Goal: Task Accomplishment & Management: Manage account settings

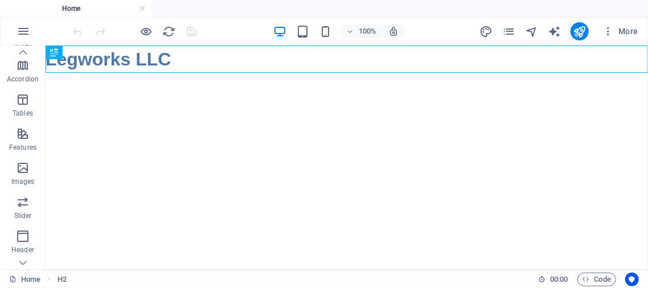
scroll to position [288, 0]
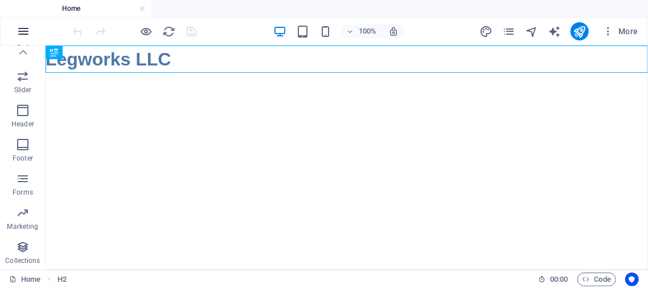
click at [22, 29] on icon "button" at bounding box center [24, 32] width 14 height 14
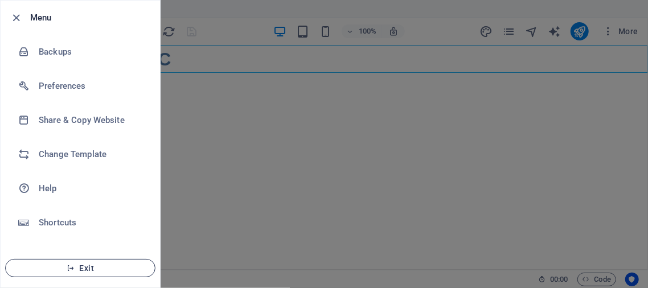
click at [81, 270] on span "Exit" at bounding box center [80, 268] width 131 height 9
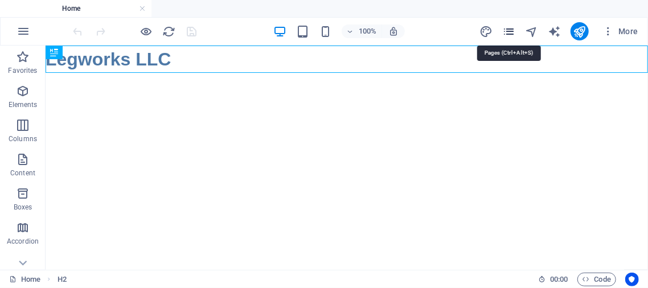
click at [508, 33] on icon "pages" at bounding box center [509, 31] width 13 height 13
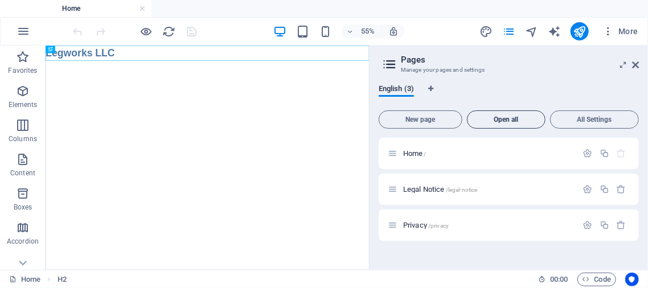
click at [476, 124] on button "Open all" at bounding box center [506, 120] width 79 height 18
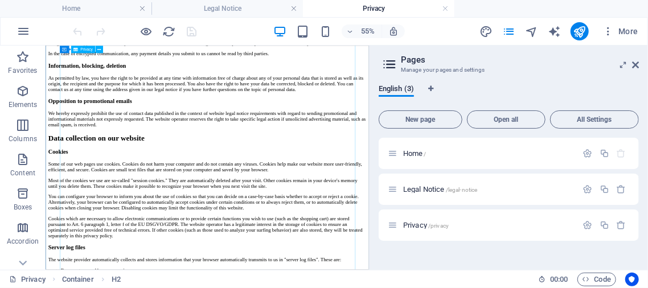
scroll to position [1197, 0]
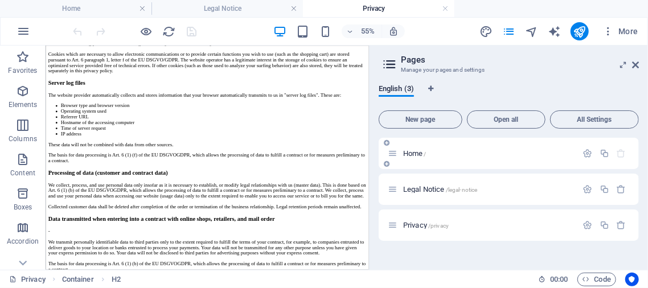
click at [414, 153] on span "Home /" at bounding box center [414, 153] width 23 height 9
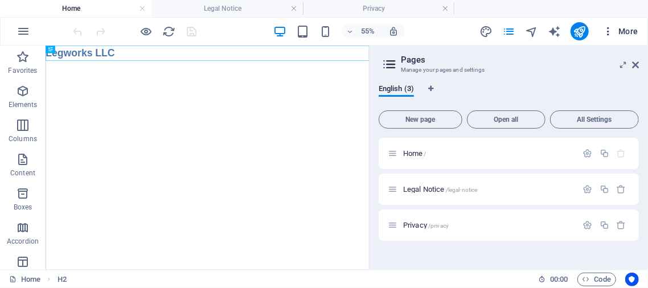
click at [622, 30] on span "More" at bounding box center [621, 31] width 36 height 11
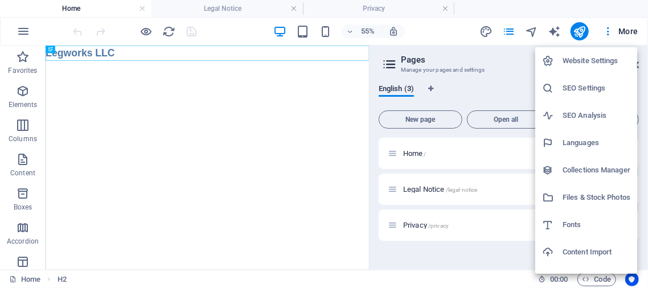
click at [573, 252] on h6 "Content Import" at bounding box center [597, 253] width 68 height 14
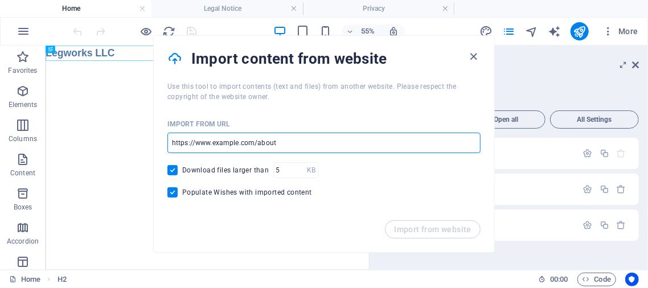
click at [237, 142] on input "url" at bounding box center [324, 143] width 313 height 21
click at [237, 139] on input "url" at bounding box center [324, 143] width 313 height 21
click at [317, 142] on input "url" at bounding box center [324, 143] width 313 height 21
type input "[URL][DOMAIN_NAME]"
type input "1"
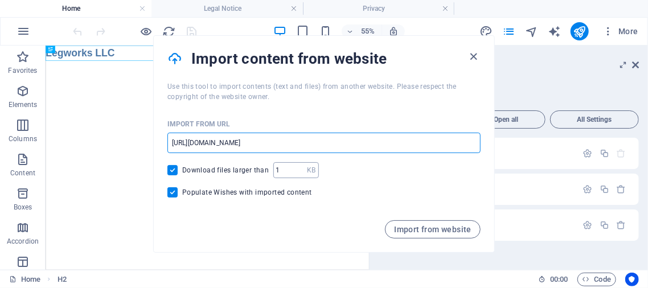
click at [301, 173] on input "1" at bounding box center [291, 170] width 34 height 16
type input "[URL][DOMAIN_NAME]"
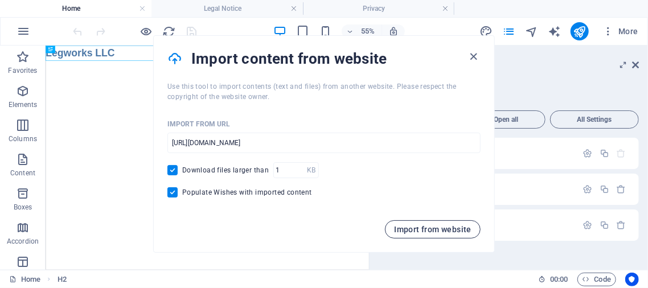
click at [429, 229] on span "Import from website" at bounding box center [433, 229] width 78 height 9
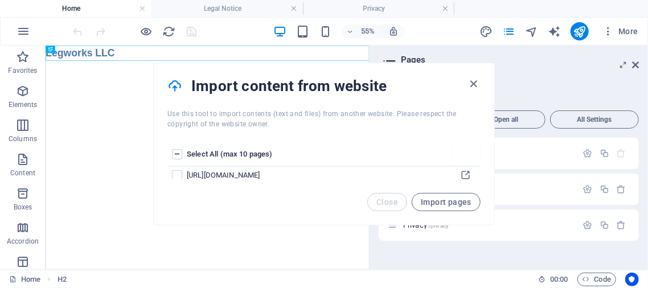
scroll to position [0, 0]
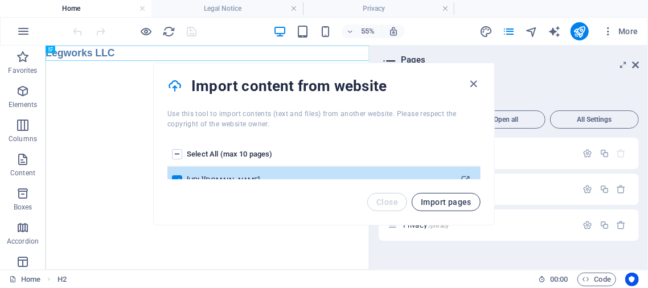
click at [469, 203] on span "Import pages" at bounding box center [446, 202] width 51 height 9
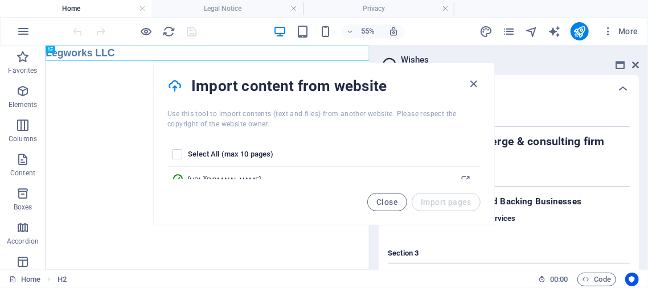
drag, startPoint x: 428, startPoint y: 76, endPoint x: 426, endPoint y: 56, distance: 20.0
click at [426, 63] on div "Import content from website Use this tool to import contents (text and files) f…" at bounding box center [324, 144] width 342 height 163
click at [430, 145] on th "Select All (max 10 pages)" at bounding box center [319, 155] width 263 height 24
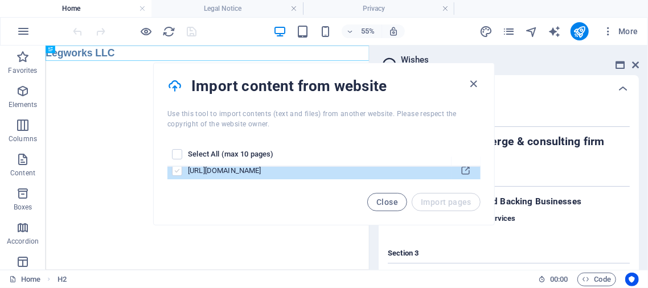
click at [178, 172] on label "pages list" at bounding box center [177, 171] width 10 height 10
click at [0, 0] on input "pages list" at bounding box center [0, 0] width 0 height 0
click at [178, 173] on label "pages list" at bounding box center [177, 175] width 10 height 10
click at [0, 0] on input "pages list" at bounding box center [0, 0] width 0 height 0
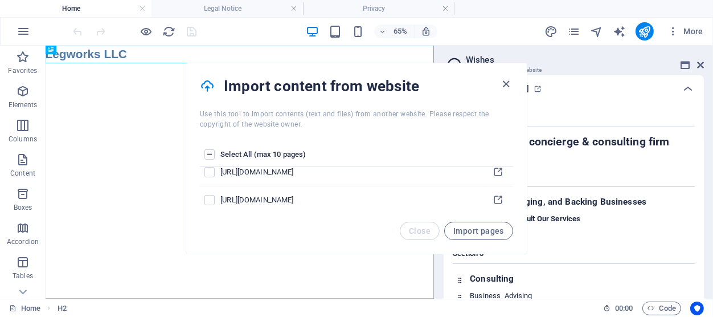
scroll to position [210, 0]
click at [210, 154] on label "pages list" at bounding box center [210, 154] width 10 height 10
click at [0, 0] on input "pages list" at bounding box center [0, 0] width 0 height 0
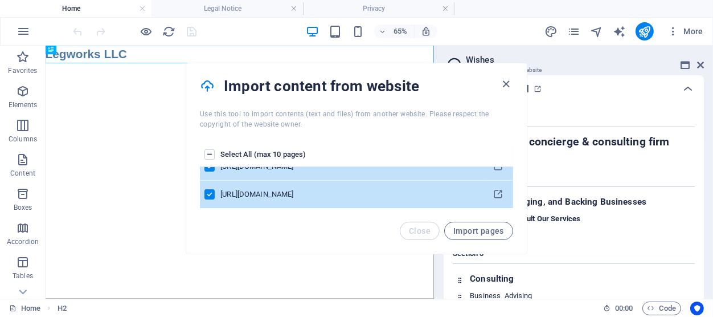
drag, startPoint x: 424, startPoint y: 67, endPoint x: 363, endPoint y: 79, distance: 62.0
click at [364, 78] on div "Import content from website" at bounding box center [356, 86] width 341 height 46
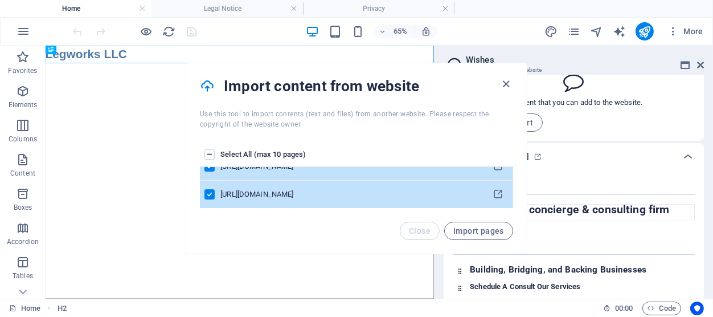
scroll to position [0, 0]
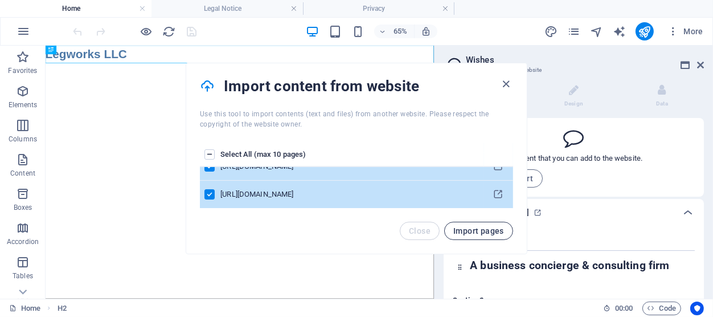
click at [474, 226] on button "Import pages" at bounding box center [478, 231] width 69 height 18
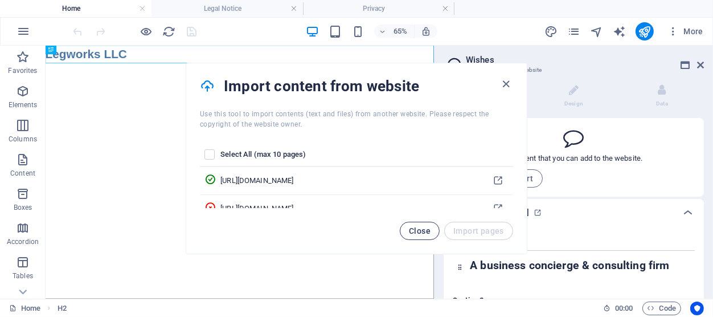
click at [426, 229] on span "Close" at bounding box center [420, 230] width 22 height 9
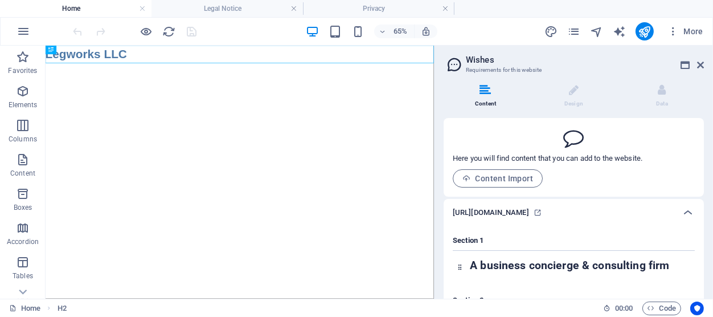
scroll to position [54, 0]
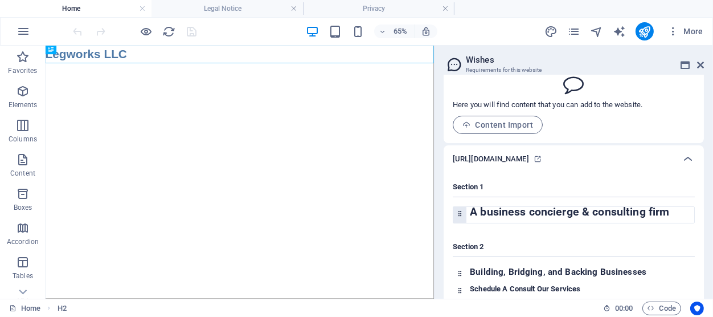
click at [460, 218] on div at bounding box center [460, 215] width 13 height 16
click at [460, 214] on icon at bounding box center [459, 213] width 7 height 7
click at [516, 235] on div "Section 2 Building, Bridging, and Backing Businesses Schedule A Consult Our Ser…" at bounding box center [574, 267] width 242 height 68
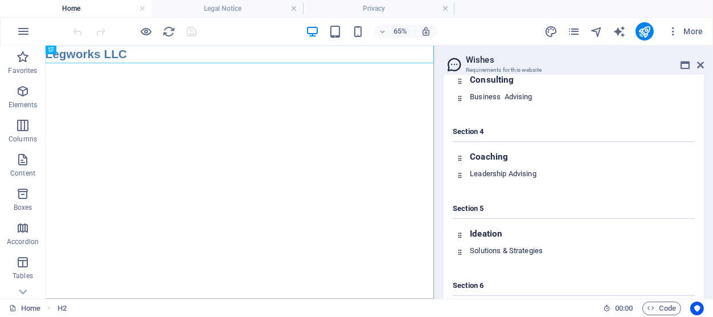
scroll to position [56, 0]
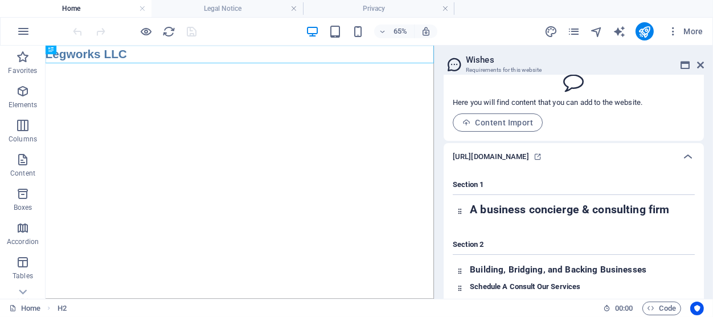
click at [454, 63] on icon at bounding box center [454, 64] width 17 height 16
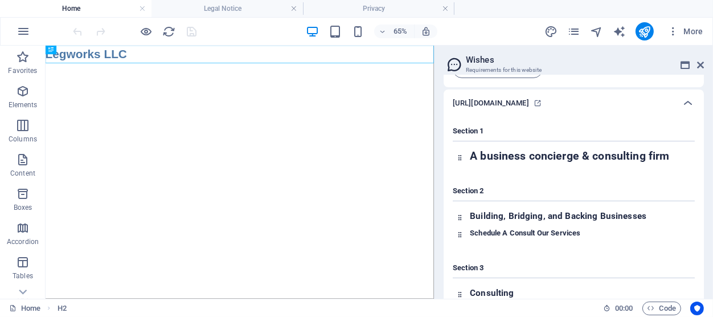
scroll to position [0, 0]
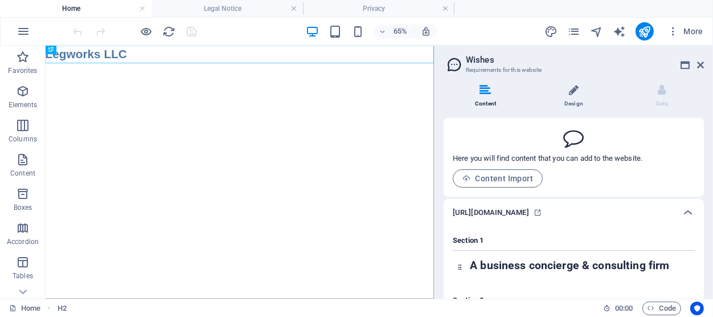
click at [579, 101] on li "Design" at bounding box center [576, 96] width 88 height 25
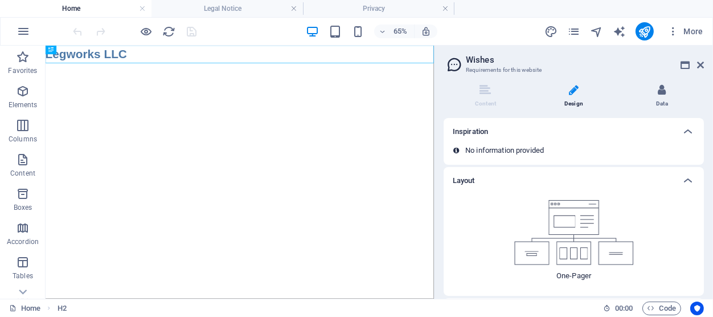
click at [648, 101] on li "Data" at bounding box center [663, 96] width 84 height 25
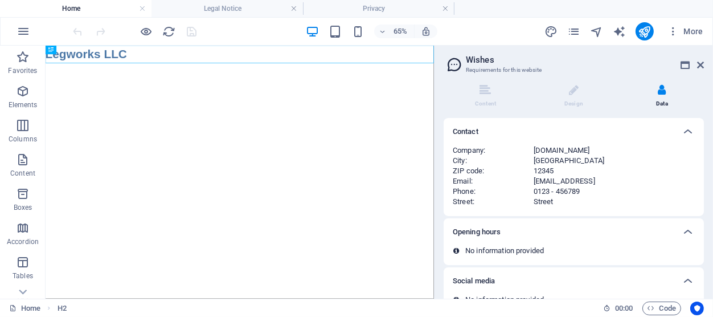
click at [549, 160] on div "[GEOGRAPHIC_DATA]" at bounding box center [614, 161] width 161 height 10
click at [546, 160] on div "[GEOGRAPHIC_DATA]" at bounding box center [614, 161] width 161 height 10
click at [573, 91] on icon at bounding box center [574, 89] width 10 height 11
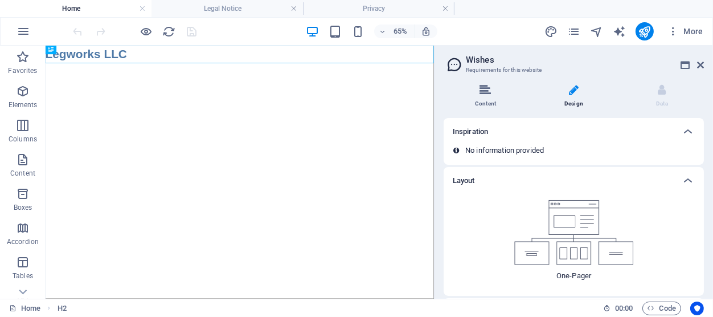
click at [484, 97] on li "Content" at bounding box center [488, 96] width 88 height 25
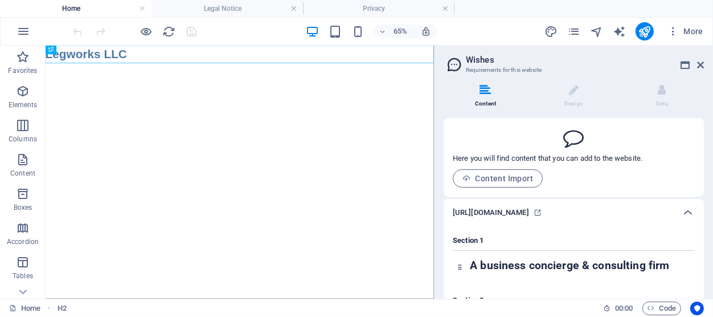
click at [528, 212] on h6 "[URL][DOMAIN_NAME]" at bounding box center [491, 213] width 76 height 14
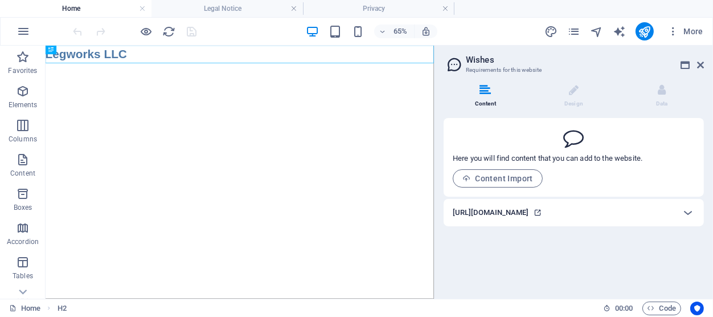
click at [542, 213] on icon at bounding box center [538, 213] width 8 height 8
click at [648, 67] on icon at bounding box center [701, 64] width 7 height 9
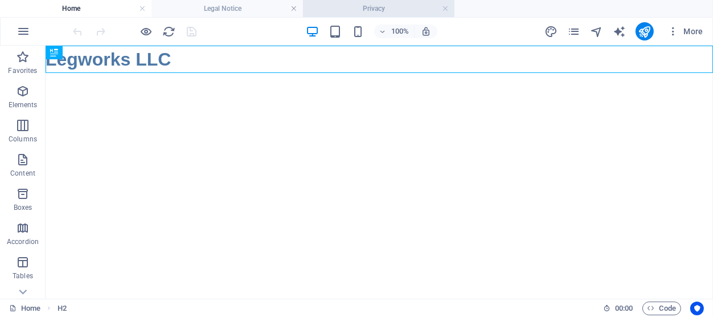
click at [393, 7] on h4 "Privacy" at bounding box center [379, 8] width 152 height 13
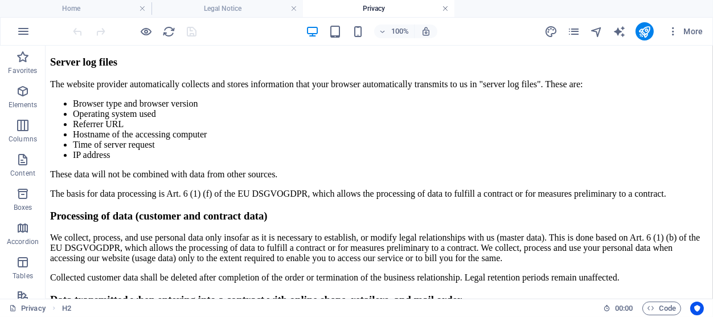
click at [447, 10] on link at bounding box center [445, 8] width 7 height 11
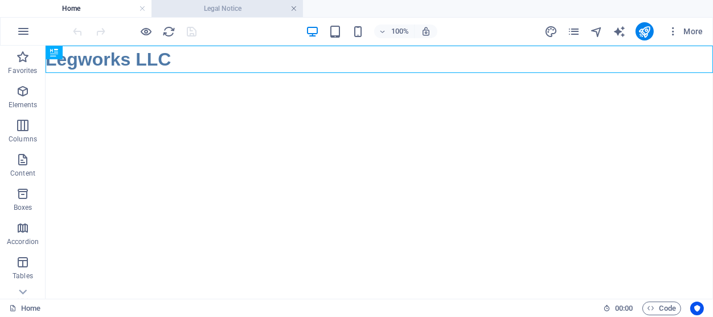
click at [295, 9] on link at bounding box center [294, 8] width 7 height 11
click at [74, 7] on h4 "Home" at bounding box center [77, 8] width 152 height 13
click at [213, 72] on html "Skip to main content Legworks LLC" at bounding box center [379, 58] width 668 height 27
click at [356, 72] on html "Skip to main content Legworks LLC" at bounding box center [379, 58] width 668 height 27
click at [87, 47] on button at bounding box center [83, 53] width 14 height 14
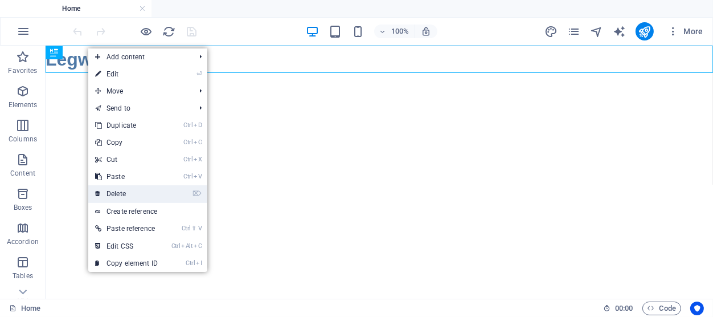
click at [120, 193] on link "⌦ Delete" at bounding box center [126, 193] width 76 height 17
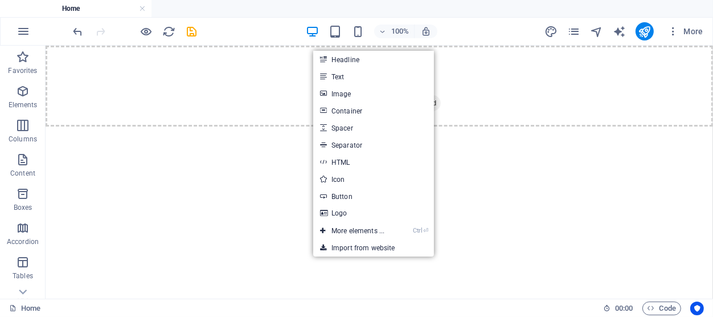
click at [259, 126] on html "Skip to main content Drop content here or Add elements Paste clipboard" at bounding box center [379, 85] width 668 height 81
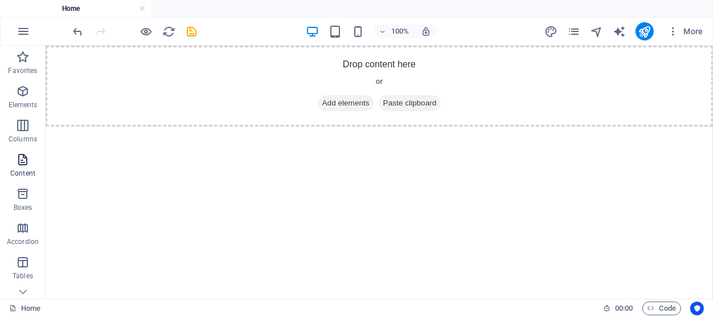
click at [28, 173] on p "Content" at bounding box center [22, 173] width 25 height 9
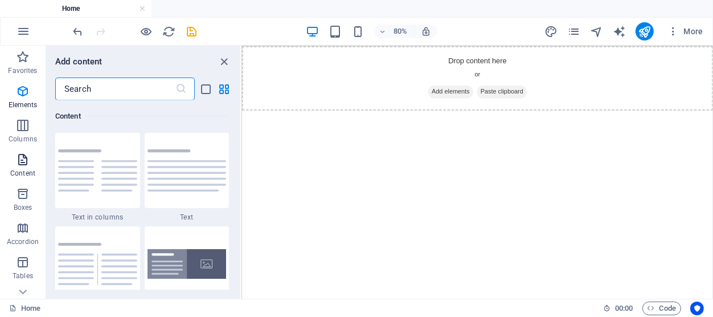
scroll to position [2025, 0]
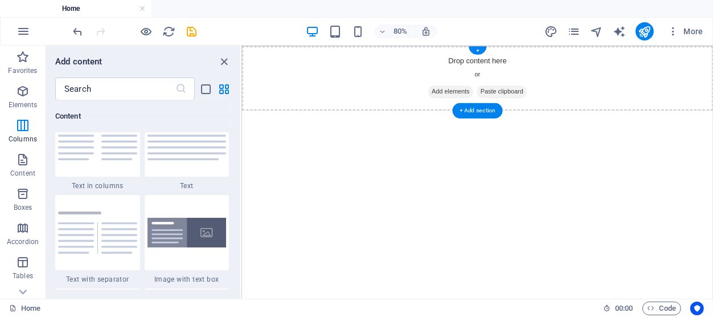
click at [573, 103] on span "Paste clipboard" at bounding box center [566, 103] width 63 height 16
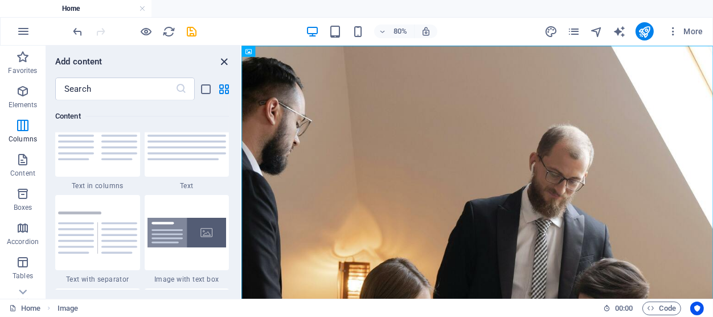
click at [220, 64] on icon "close panel" at bounding box center [224, 61] width 13 height 13
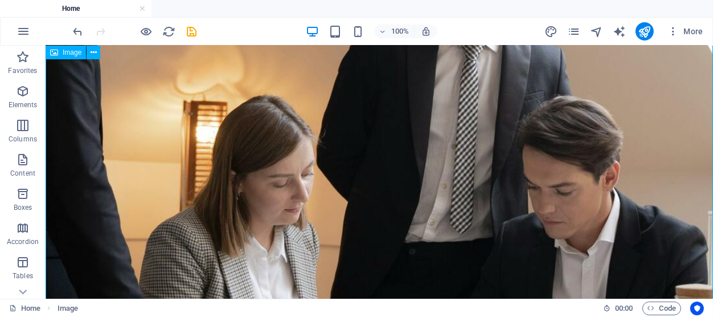
scroll to position [418, 0]
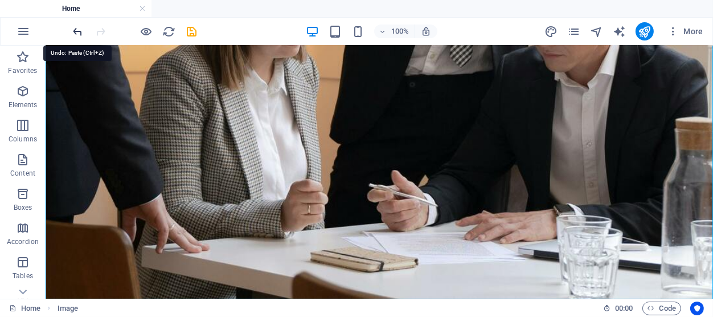
click at [74, 30] on icon "undo" at bounding box center [78, 31] width 13 height 13
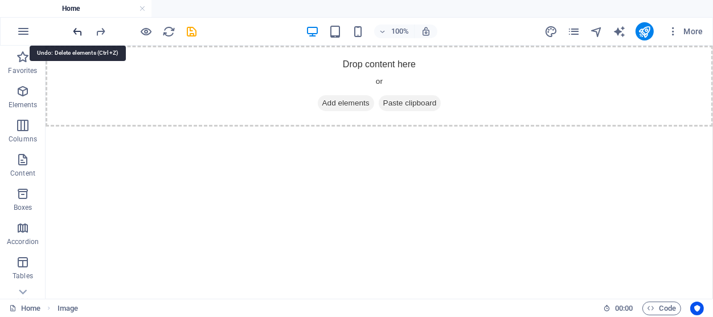
scroll to position [0, 0]
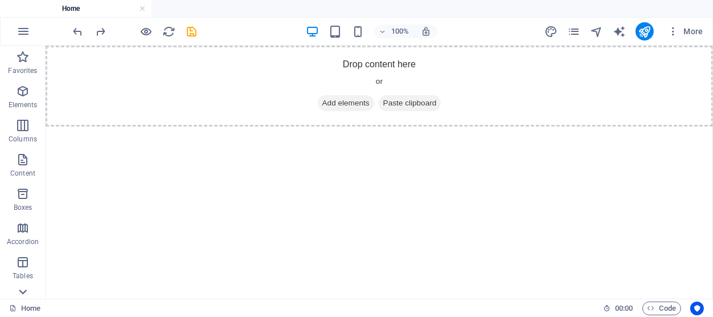
click at [17, 288] on icon at bounding box center [23, 292] width 16 height 16
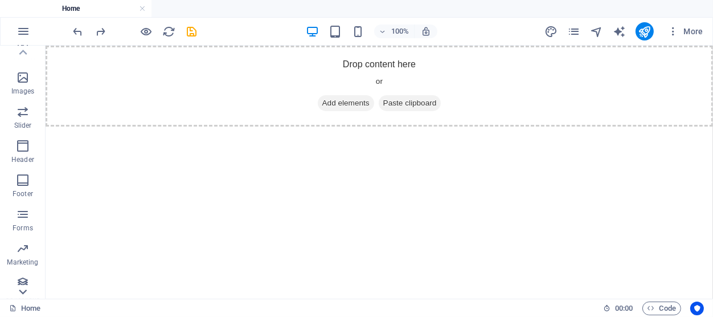
click at [22, 285] on icon at bounding box center [23, 292] width 16 height 16
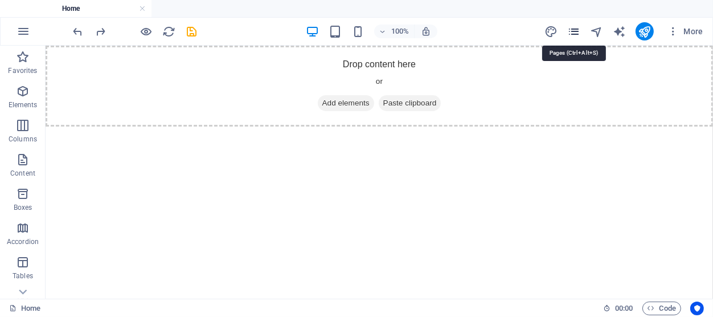
click at [574, 30] on icon "pages" at bounding box center [574, 31] width 13 height 13
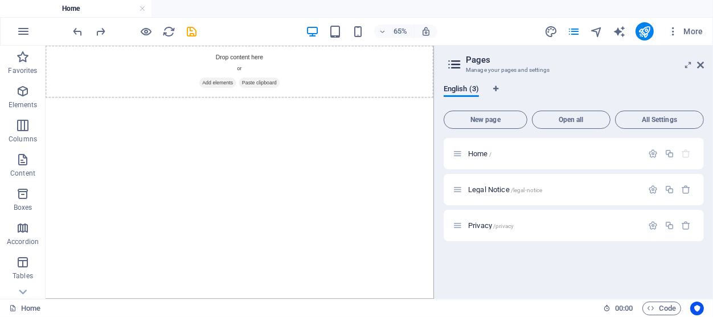
click at [457, 60] on icon at bounding box center [454, 64] width 17 height 16
drag, startPoint x: 591, startPoint y: 121, endPoint x: 607, endPoint y: 85, distance: 39.3
click at [607, 85] on div "English (3) New page Open all All Settings Home / Legal Notice /legal-notice Pr…" at bounding box center [574, 186] width 260 height 205
click at [648, 117] on span "All Settings" at bounding box center [660, 119] width 79 height 7
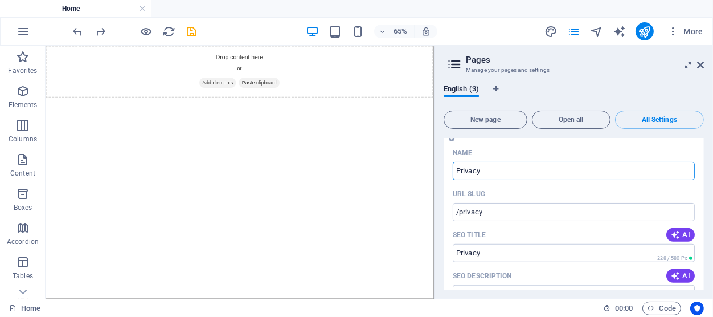
scroll to position [1176, 0]
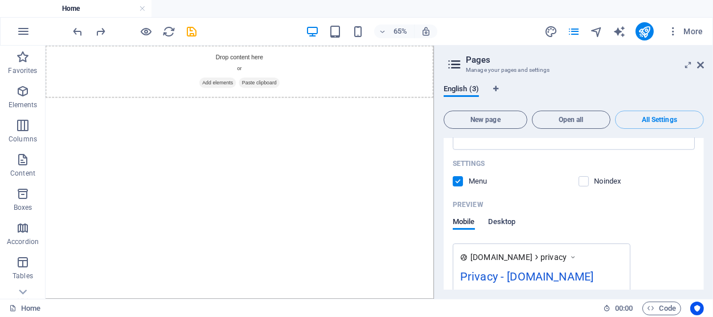
click at [509, 215] on span "Desktop" at bounding box center [502, 223] width 27 height 16
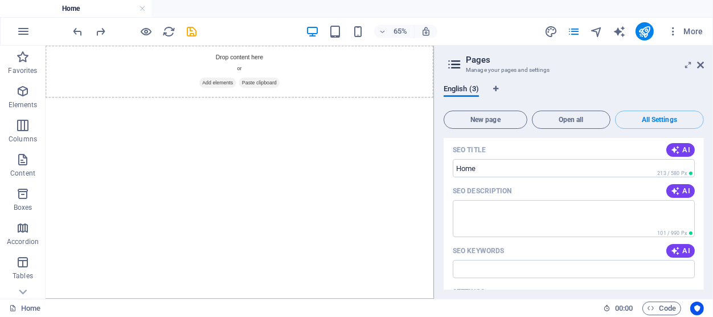
scroll to position [0, 0]
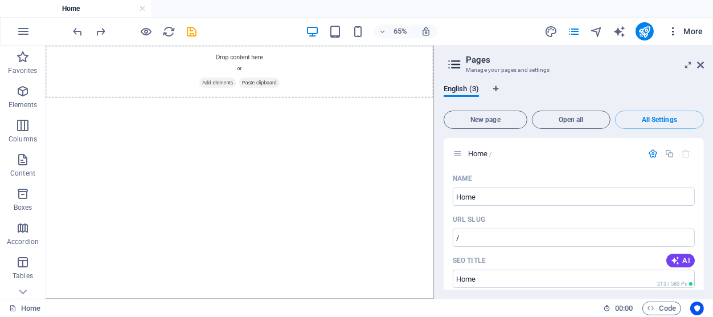
click at [648, 27] on icon "button" at bounding box center [673, 31] width 11 height 11
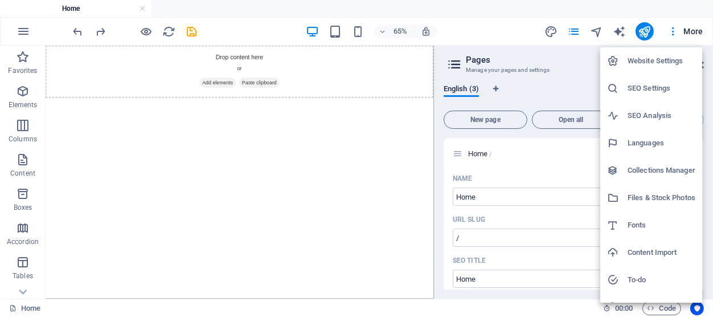
click at [648, 21] on div at bounding box center [356, 158] width 713 height 317
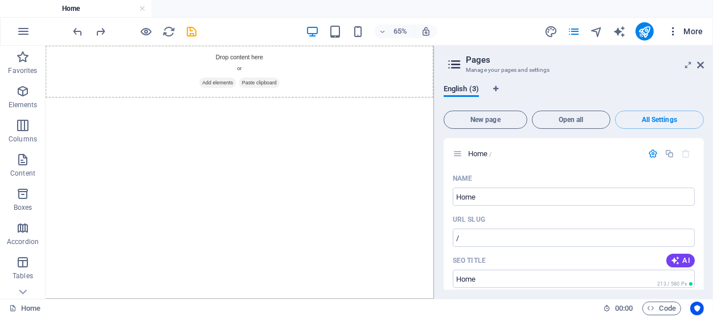
click at [648, 28] on icon "button" at bounding box center [673, 31] width 11 height 11
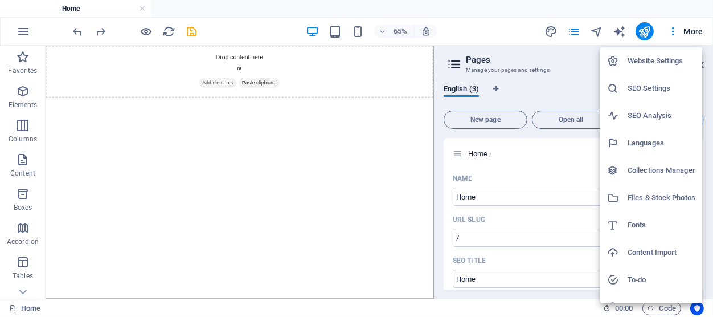
click at [648, 58] on h6 "Website Settings" at bounding box center [662, 61] width 68 height 14
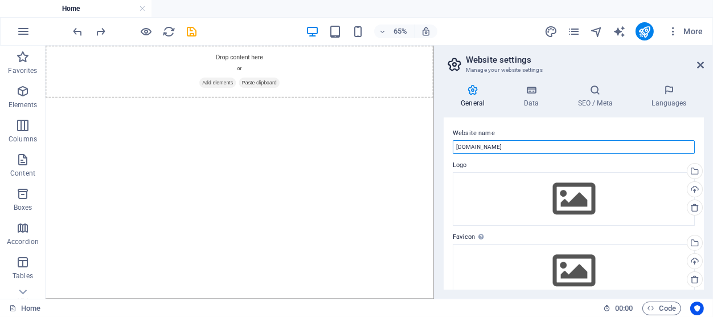
drag, startPoint x: 513, startPoint y: 149, endPoint x: 392, endPoint y: 149, distance: 120.8
click at [453, 149] on input "[DOMAIN_NAME]" at bounding box center [574, 147] width 242 height 14
type input "Legworks LLC"
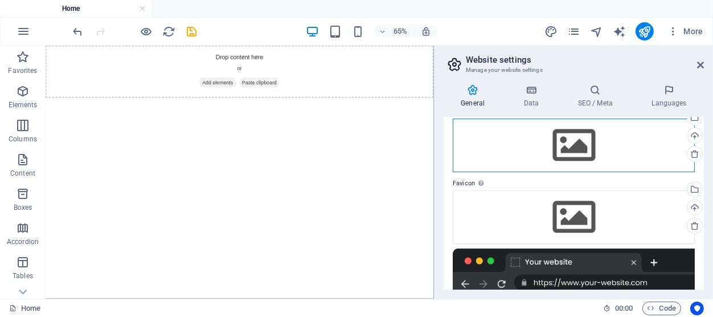
scroll to position [216, 0]
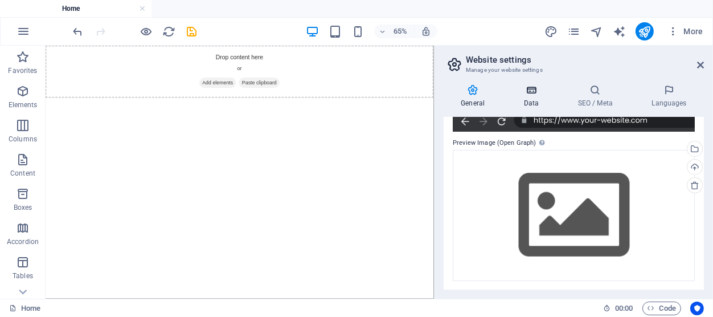
click at [533, 86] on icon at bounding box center [532, 89] width 50 height 11
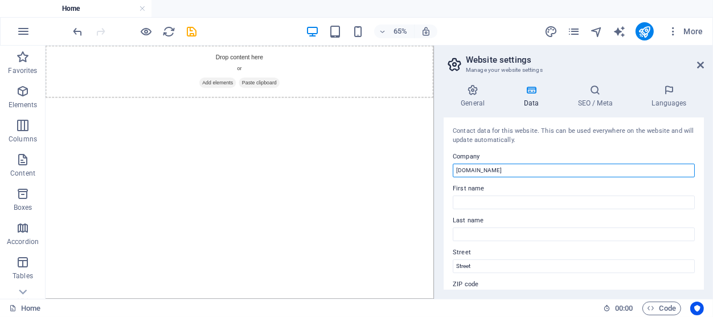
drag, startPoint x: 512, startPoint y: 168, endPoint x: 336, endPoint y: 166, distance: 176.7
click at [453, 166] on input "[DOMAIN_NAME]" at bounding box center [574, 171] width 242 height 14
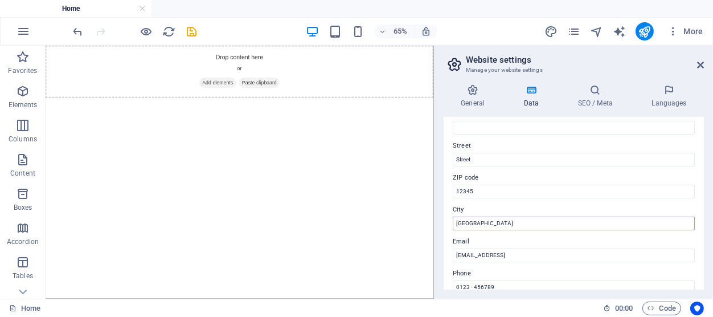
type input "Legworks LLC"
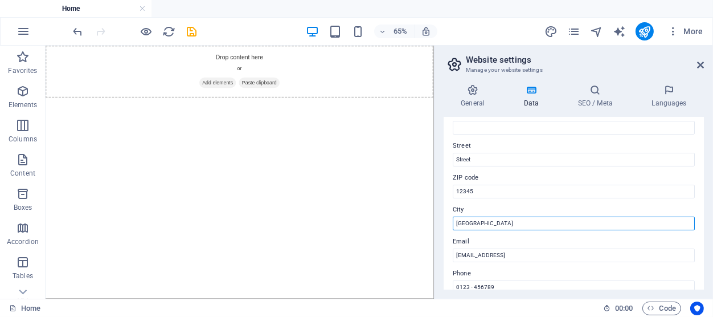
drag, startPoint x: 489, startPoint y: 220, endPoint x: 304, endPoint y: 199, distance: 185.8
click at [453, 217] on input "[GEOGRAPHIC_DATA]" at bounding box center [574, 224] width 242 height 14
type input "[GEOGRAPHIC_DATA]"
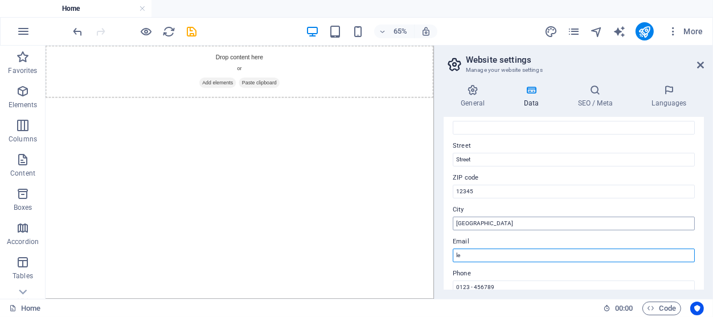
type input "l"
drag, startPoint x: 482, startPoint y: 256, endPoint x: 586, endPoint y: 314, distance: 119.1
click at [484, 262] on input "[PERSON_NAME][EMAIL_ADDRESS][DOMAIN_NAME]" at bounding box center [574, 255] width 242 height 14
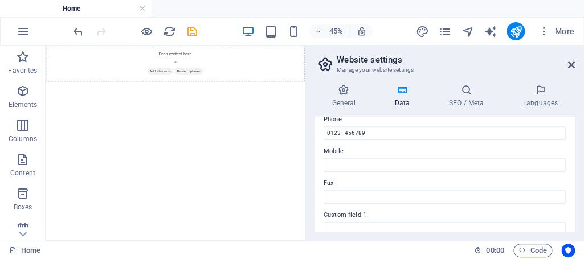
scroll to position [209, 0]
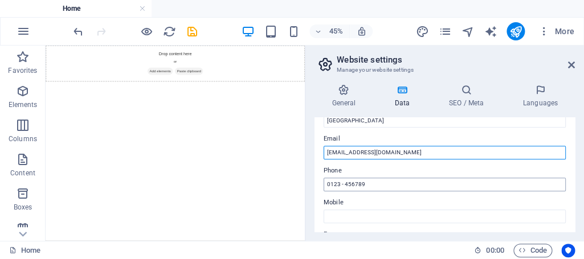
type input "[EMAIL_ADDRESS][DOMAIN_NAME]"
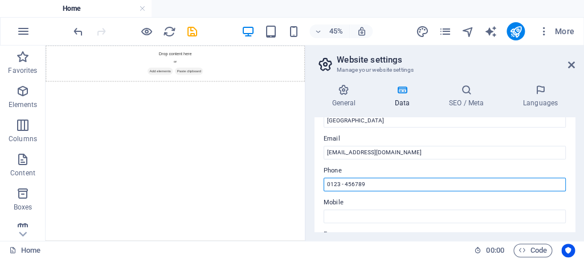
drag, startPoint x: 373, startPoint y: 186, endPoint x: 230, endPoint y: 194, distance: 142.7
click at [324, 191] on input "0123 - 456789" at bounding box center [445, 185] width 242 height 14
type input "[PHONE_NUMBER]"
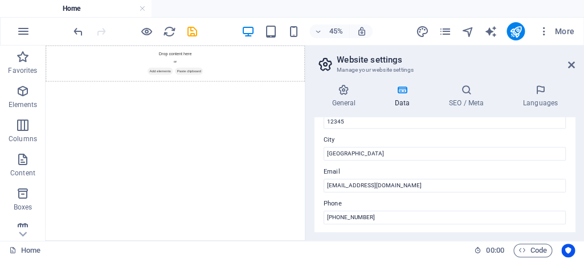
scroll to position [0, 0]
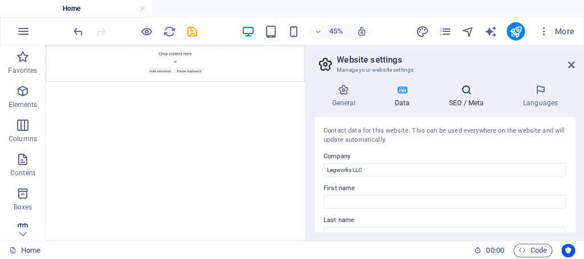
click at [473, 88] on icon at bounding box center [466, 89] width 70 height 11
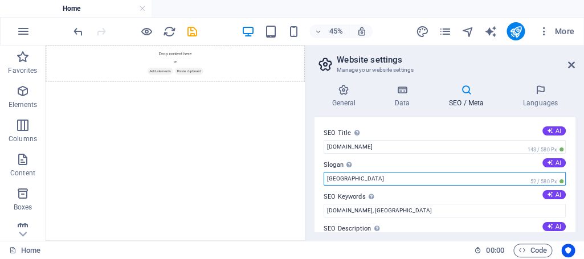
click at [357, 184] on input "[GEOGRAPHIC_DATA]" at bounding box center [445, 179] width 242 height 14
type input "B"
type input "Building, Bridging, and Backing Businesses!"
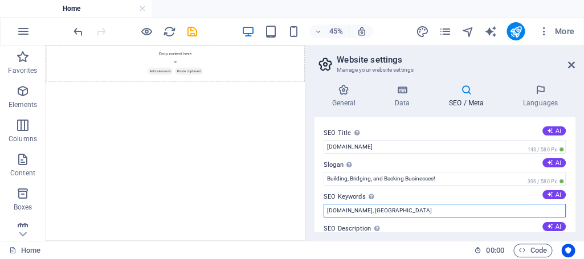
drag, startPoint x: 406, startPoint y: 211, endPoint x: 413, endPoint y: 211, distance: 7.4
click at [408, 211] on input "[DOMAIN_NAME], [GEOGRAPHIC_DATA]" at bounding box center [445, 211] width 242 height 14
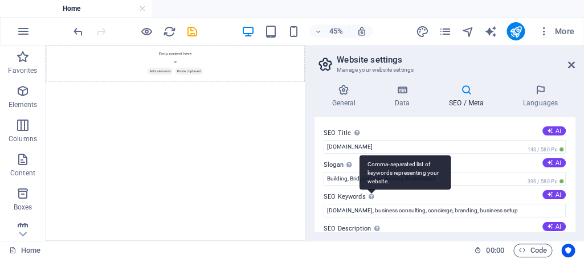
click at [369, 190] on div "Comma-separated list of keywords representing your website." at bounding box center [405, 173] width 91 height 34
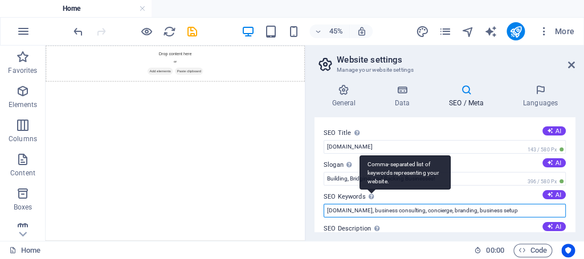
click at [369, 204] on input "[DOMAIN_NAME], business consulting, concierge, branding, business setup" at bounding box center [445, 211] width 242 height 14
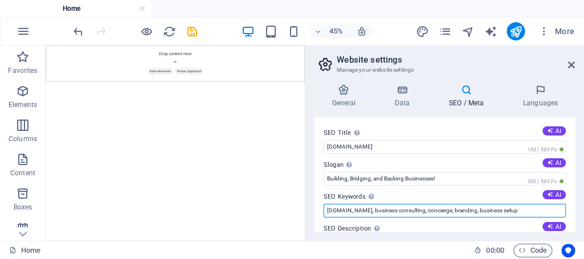
click at [517, 210] on input "[DOMAIN_NAME], business consulting, concierge, branding, business setup" at bounding box center [445, 211] width 242 height 14
click at [364, 211] on input "[DOMAIN_NAME], business consulting, concierge, branding, business setup, busine…" at bounding box center [445, 211] width 242 height 14
drag, startPoint x: 338, startPoint y: 210, endPoint x: 304, endPoint y: 210, distance: 34.2
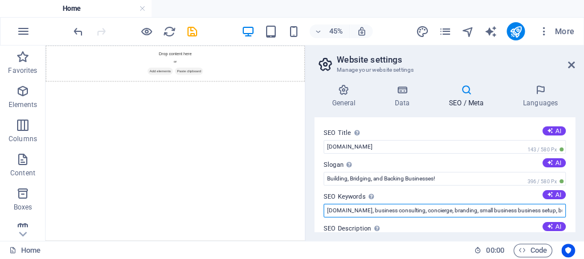
click at [324, 210] on input "[DOMAIN_NAME], business consulting, concierge, branding, small business busines…" at bounding box center [445, 211] width 242 height 14
click at [422, 213] on input "[DOMAIN_NAME], business consulting, concierge, branding, small business busines…" at bounding box center [445, 211] width 242 height 14
click at [370, 210] on input "[DOMAIN_NAME], business consulting, business concierge, branding, small busines…" at bounding box center [445, 211] width 242 height 14
drag, startPoint x: 403, startPoint y: 213, endPoint x: 584, endPoint y: 212, distance: 180.6
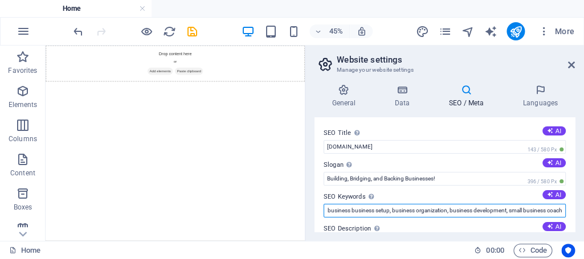
click at [566, 212] on input "[DOMAIN_NAME], small business owner assistance, business startup assistance, sm…" at bounding box center [445, 211] width 242 height 14
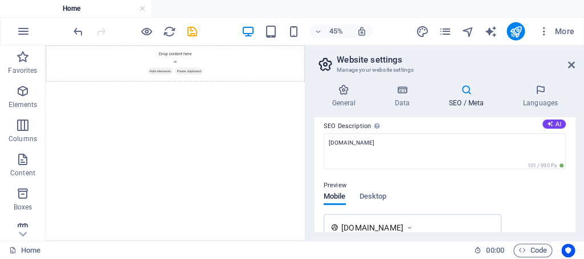
scroll to position [51, 0]
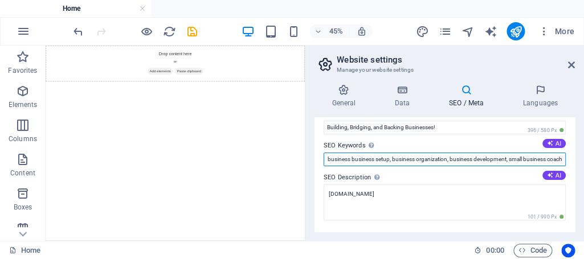
click at [507, 158] on input "[DOMAIN_NAME], small business owner assistance, business startup assistance, sm…" at bounding box center [445, 160] width 242 height 14
type input "[DOMAIN_NAME], small business owner assistance, business startup assistance, sm…"
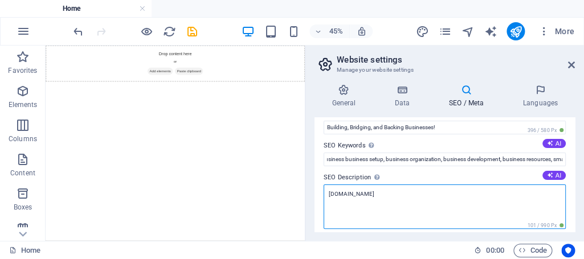
click at [395, 206] on textarea "[DOMAIN_NAME]" at bounding box center [445, 207] width 242 height 44
drag, startPoint x: 376, startPoint y: 190, endPoint x: 276, endPoint y: 193, distance: 99.8
click at [324, 193] on textarea "[DOMAIN_NAME]" at bounding box center [445, 207] width 242 height 44
click at [421, 196] on textarea "Legworks provides solutions for starups and small businesses" at bounding box center [445, 207] width 242 height 44
click at [427, 194] on textarea "Legworks provides solutions for starups and small businesses" at bounding box center [445, 207] width 242 height 44
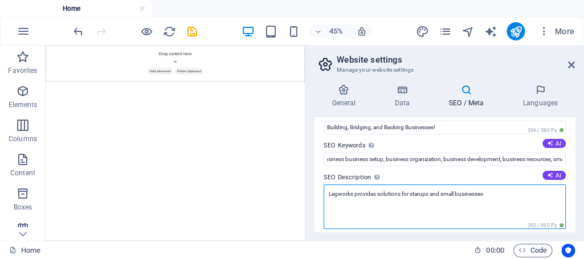
click at [429, 194] on textarea "Legworks provides solutions for starups and small businesses" at bounding box center [445, 207] width 242 height 44
click at [511, 194] on textarea "Legworks provides solutions for starups and small businesses" at bounding box center [445, 207] width 242 height 44
click at [460, 209] on textarea "Legworks provides solutions for starups and small businesses" at bounding box center [445, 207] width 242 height 44
click at [524, 193] on textarea "Legworks provides solutions for starups and small businesses" at bounding box center [445, 207] width 242 height 44
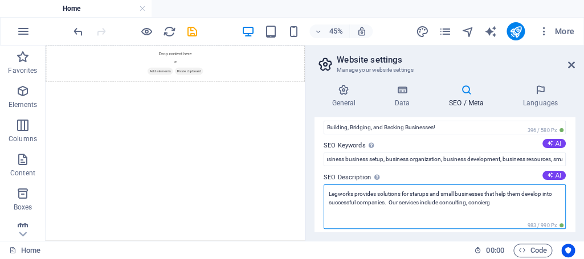
click at [354, 193] on textarea "Legworks provides solutions for starups and small businesses that help them dev…" at bounding box center [445, 207] width 242 height 44
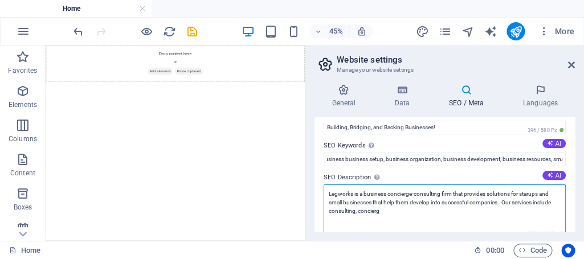
drag, startPoint x: 381, startPoint y: 212, endPoint x: 502, endPoint y: 204, distance: 121.6
click at [502, 204] on textarea "Legworks is a business concierge-consulting firm that provides solutions for st…" at bounding box center [445, 211] width 242 height 53
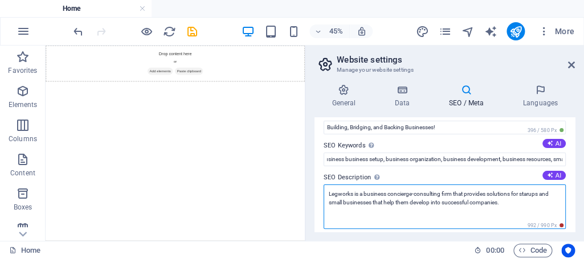
drag, startPoint x: 341, startPoint y: 201, endPoint x: 514, endPoint y: 191, distance: 173.0
click at [514, 191] on textarea "Legworks is a business concierge-consulting firm that provides solutions for st…" at bounding box center [445, 207] width 242 height 44
click at [490, 194] on textarea "Legworks is a business concierge-consulting firm that provides solutions busine…" at bounding box center [445, 207] width 242 height 44
drag, startPoint x: 464, startPoint y: 202, endPoint x: 364, endPoint y: 202, distance: 100.3
click at [364, 202] on textarea "Legworks is a business concierge-consulting firm that provides small business r…" at bounding box center [445, 207] width 242 height 44
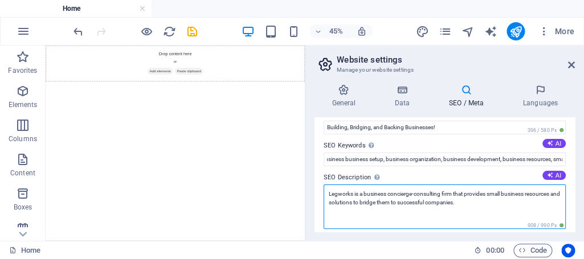
drag, startPoint x: 464, startPoint y: 201, endPoint x: 430, endPoint y: 201, distance: 33.6
click at [430, 201] on textarea "Legworks is a business concierge-consulting firm that provides small business r…" at bounding box center [445, 207] width 242 height 44
click at [370, 203] on textarea "Legworks is a business concierge-consulting firm that provides small business r…" at bounding box center [445, 207] width 242 height 44
click at [387, 203] on textarea "Legworks is a business concierge-consulting firm that provides small business r…" at bounding box center [445, 207] width 242 height 44
click at [405, 201] on textarea "Legworks is a business concierge-consulting firm that provides small business r…" at bounding box center [445, 207] width 242 height 44
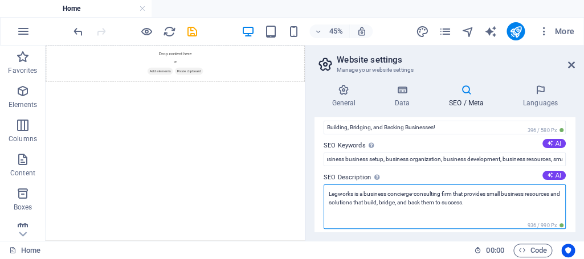
drag, startPoint x: 475, startPoint y: 203, endPoint x: 447, endPoint y: 202, distance: 27.4
click at [447, 202] on textarea "Legworks is a business concierge-consulting firm that provides small business r…" at bounding box center [445, 207] width 242 height 44
click at [486, 194] on textarea "Legworks is a business concierge-consulting firm that provides small business r…" at bounding box center [445, 207] width 242 height 44
click at [453, 204] on textarea "Legworks is a business concierge-consulting firm providing small business resou…" at bounding box center [445, 207] width 242 height 44
click at [499, 199] on textarea "Legworks is a business concierge-consulting firm providing small business resou…" at bounding box center [445, 207] width 242 height 44
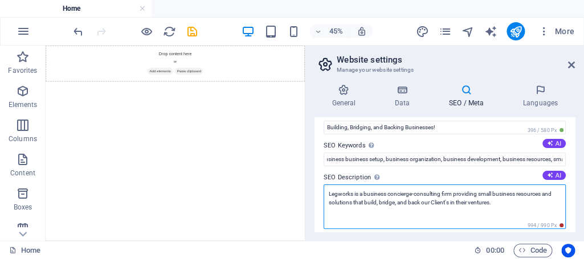
drag, startPoint x: 482, startPoint y: 194, endPoint x: 455, endPoint y: 196, distance: 26.3
click at [455, 196] on textarea "Legworks is a business concierge-consulting firm providing small business resou…" at bounding box center [445, 207] width 242 height 44
drag, startPoint x: 482, startPoint y: 203, endPoint x: 534, endPoint y: 194, distance: 53.2
click at [534, 194] on textarea "Legworks is a business concierge-consulting firm that builds, bridges, and back…" at bounding box center [445, 207] width 242 height 44
click at [328, 203] on textarea "Legworks is a business concierge-consulting firm that builds, bridges, and back…" at bounding box center [445, 207] width 242 height 44
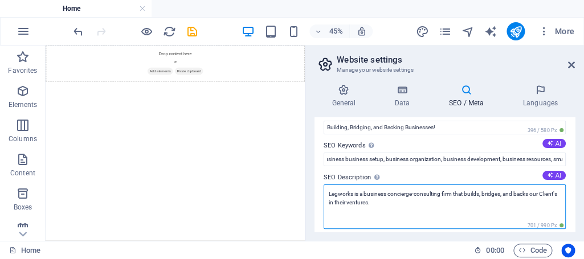
drag, startPoint x: 368, startPoint y: 201, endPoint x: 325, endPoint y: 202, distance: 42.8
click at [325, 202] on textarea "Legworks is a business concierge-consulting firm that builds, bridges, and back…" at bounding box center [445, 207] width 242 height 44
click at [403, 208] on textarea "Legworks is a business concierge-consulting firm that builds, bridges, and back…" at bounding box center [445, 207] width 242 height 44
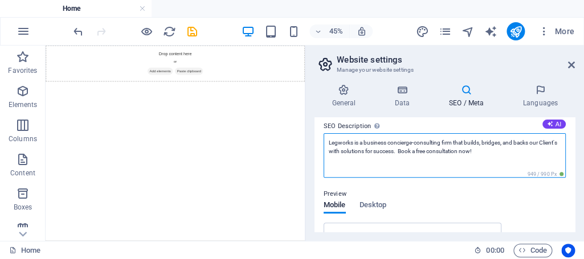
scroll to position [154, 0]
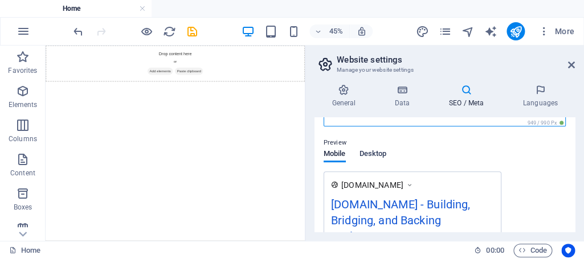
type textarea "Legworks is a business concierge-consulting firm that builds, bridges, and back…"
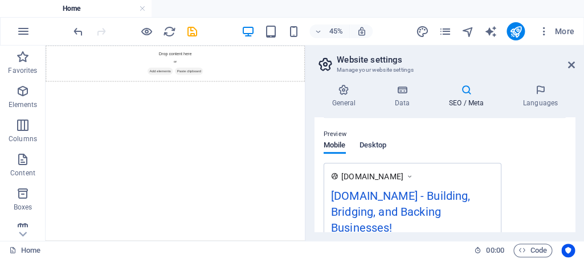
click at [377, 153] on button "Desktop" at bounding box center [373, 147] width 27 height 13
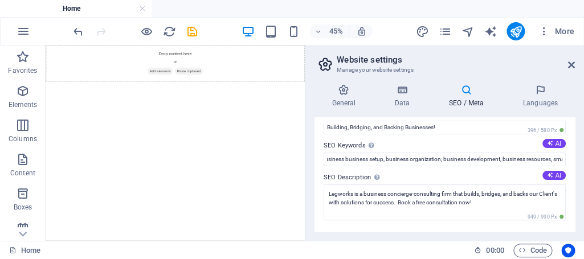
scroll to position [0, 0]
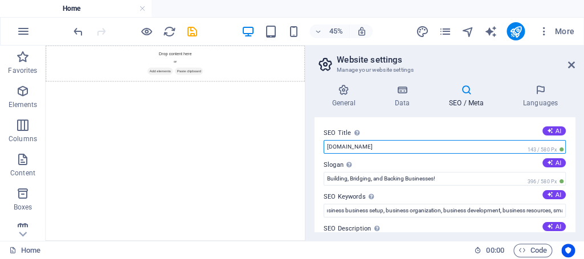
drag, startPoint x: 372, startPoint y: 145, endPoint x: 239, endPoint y: 134, distance: 133.8
click at [324, 140] on input "[DOMAIN_NAME]" at bounding box center [445, 147] width 242 height 14
type input "Legworks"
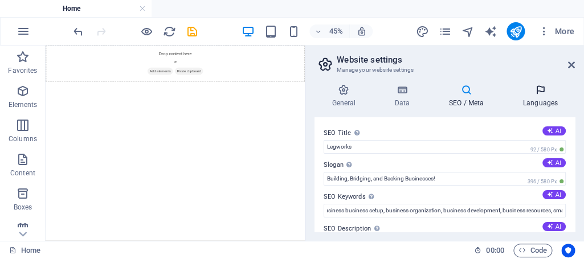
click at [546, 100] on h4 "Languages" at bounding box center [540, 96] width 70 height 24
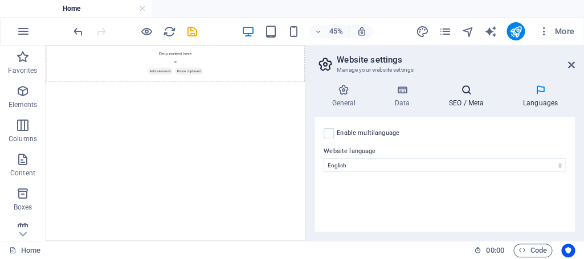
click at [470, 96] on h4 "SEO / Meta" at bounding box center [468, 96] width 74 height 24
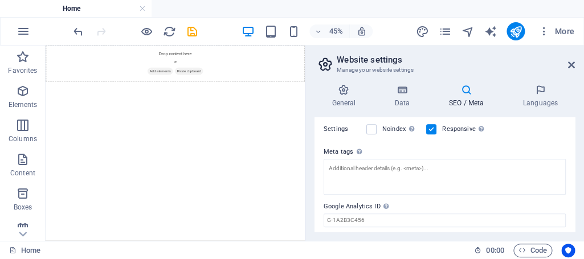
scroll to position [292, 0]
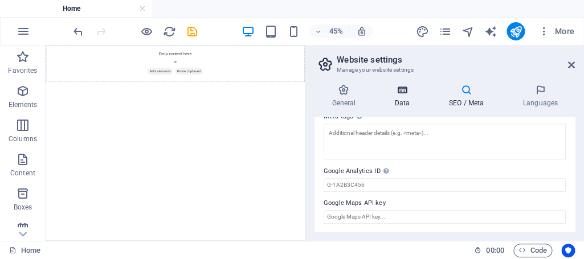
click at [407, 101] on h4 "Data" at bounding box center [404, 96] width 54 height 24
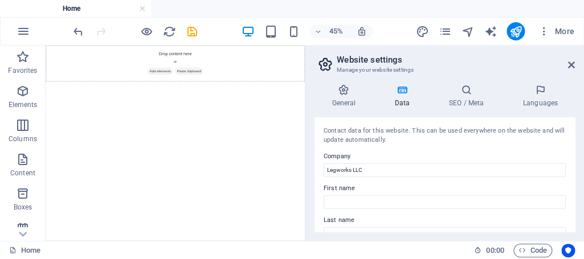
scroll to position [103, 0]
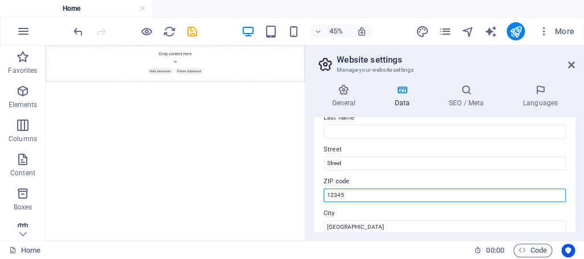
drag, startPoint x: 364, startPoint y: 196, endPoint x: 285, endPoint y: 191, distance: 79.3
click at [324, 191] on input "12345" at bounding box center [445, 196] width 242 height 14
type input "77269"
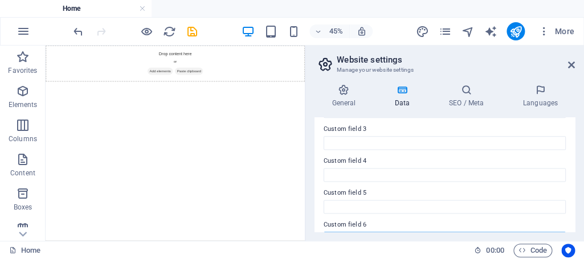
scroll to position [433, 0]
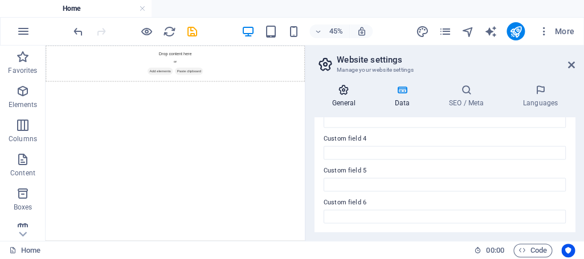
click at [350, 102] on h4 "General" at bounding box center [346, 96] width 63 height 24
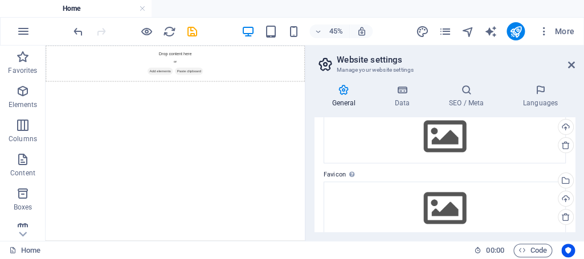
scroll to position [0, 0]
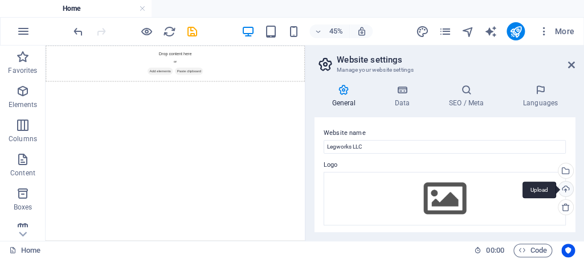
click at [566, 190] on div "Upload" at bounding box center [564, 190] width 17 height 17
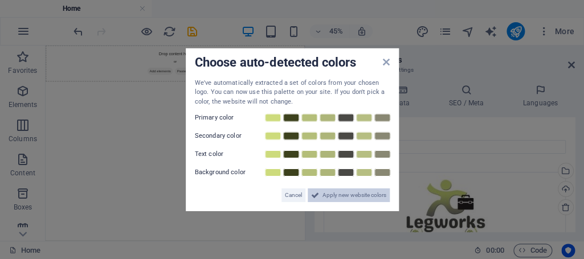
click at [349, 192] on span "Apply new website colors" at bounding box center [355, 196] width 64 height 14
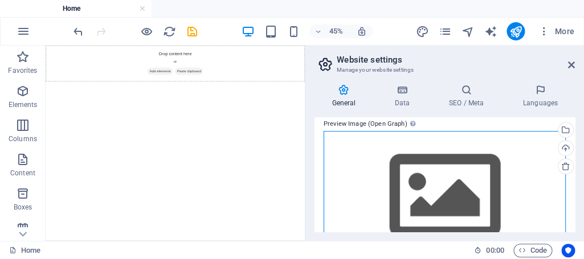
scroll to position [295, 0]
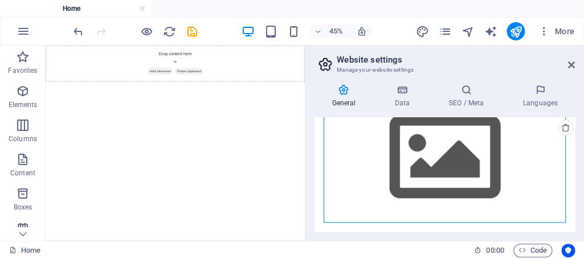
drag, startPoint x: 494, startPoint y: 191, endPoint x: 306, endPoint y: 206, distance: 188.6
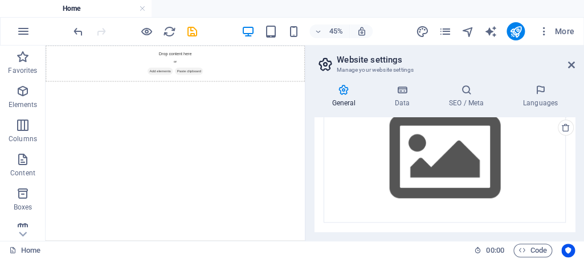
click at [321, 127] on html "Skip to main content Drop content here or Add elements Paste clipboard" at bounding box center [334, 86] width 576 height 81
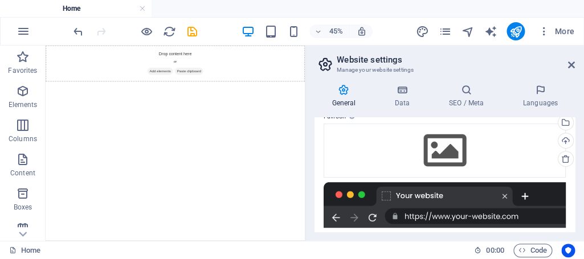
scroll to position [90, 0]
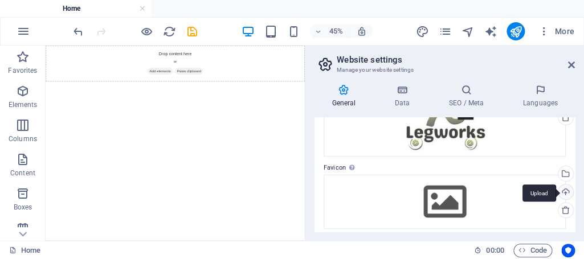
click at [567, 193] on div "Upload" at bounding box center [564, 193] width 17 height 17
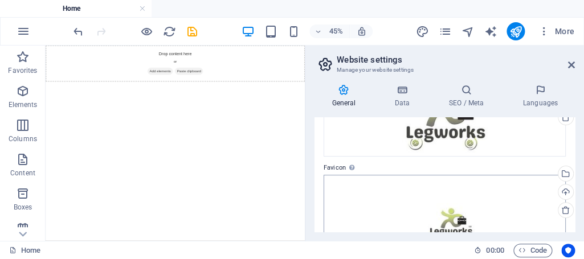
scroll to position [193, 0]
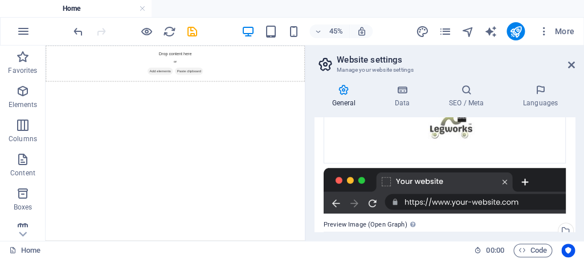
click at [452, 127] on html "Skip to main content Drop content here or Add elements Paste clipboard" at bounding box center [334, 86] width 576 height 81
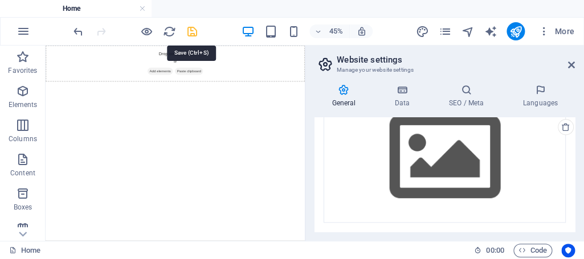
click at [195, 33] on icon "save" at bounding box center [192, 31] width 13 height 13
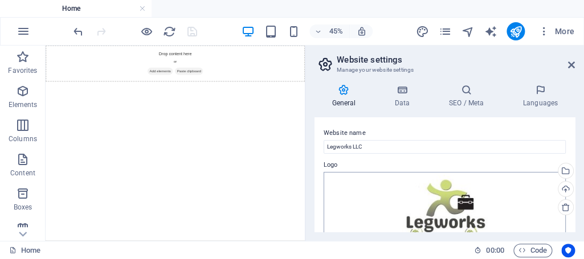
scroll to position [205, 0]
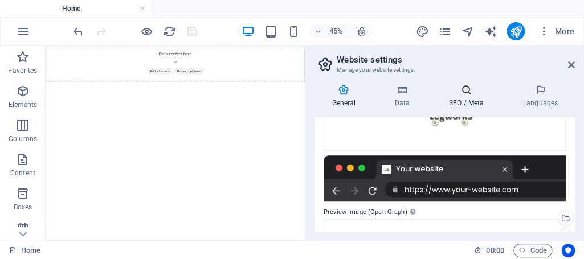
click at [468, 103] on h4 "SEO / Meta" at bounding box center [468, 96] width 74 height 24
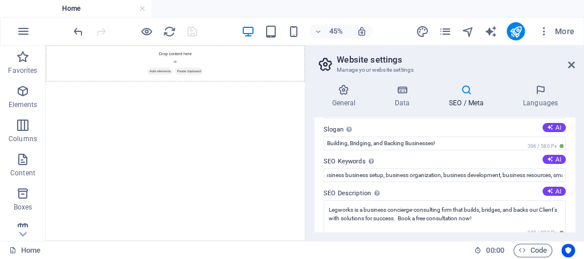
scroll to position [0, 0]
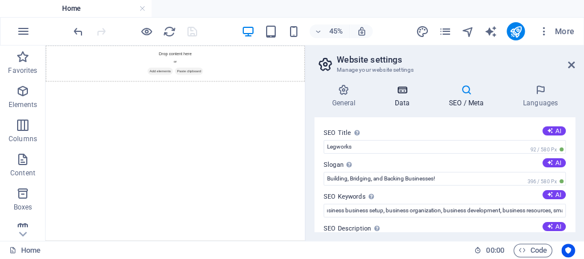
click at [398, 95] on icon at bounding box center [402, 89] width 50 height 11
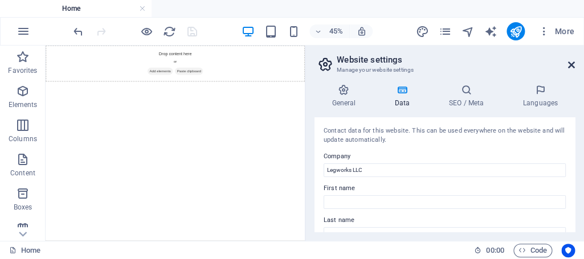
drag, startPoint x: 570, startPoint y: 60, endPoint x: 549, endPoint y: 16, distance: 49.0
click at [570, 60] on icon at bounding box center [571, 64] width 7 height 9
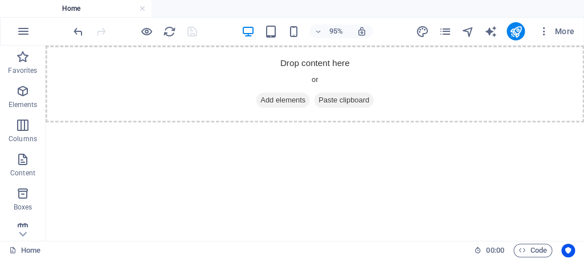
click at [307, 127] on html "Skip to main content Drop content here or Add elements Paste clipboard" at bounding box center [329, 86] width 567 height 81
click at [447, 30] on icon "pages" at bounding box center [444, 31] width 13 height 13
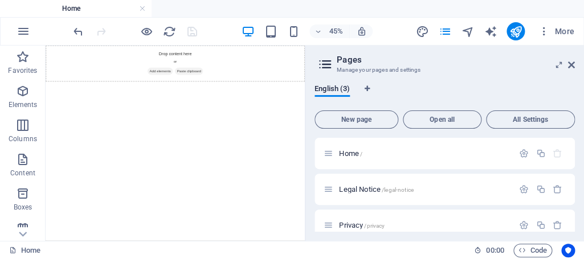
click at [323, 62] on icon at bounding box center [325, 64] width 17 height 16
drag, startPoint x: 35, startPoint y: 63, endPoint x: 31, endPoint y: 71, distance: 8.7
click at [109, 127] on html "Skip to main content Drop content here or Add elements Paste clipboard" at bounding box center [334, 86] width 576 height 81
click at [25, 226] on icon "button" at bounding box center [23, 228] width 14 height 14
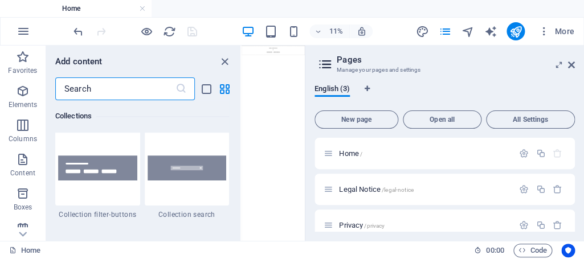
scroll to position [10606, 0]
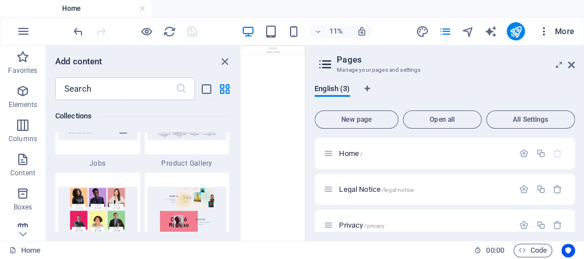
click at [561, 28] on span "More" at bounding box center [557, 31] width 36 height 11
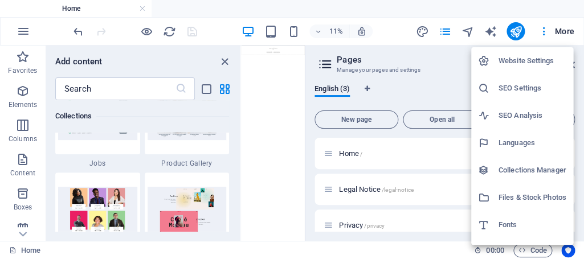
click at [509, 204] on h6 "Files & Stock Photos" at bounding box center [533, 198] width 68 height 14
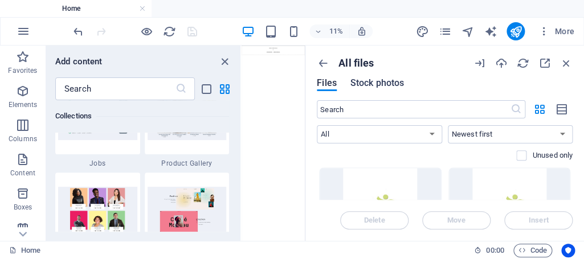
click at [369, 83] on span "Stock photos" at bounding box center [377, 83] width 54 height 14
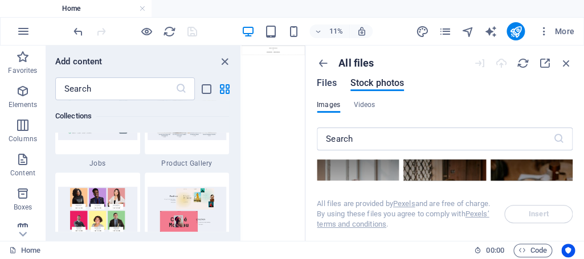
click at [324, 87] on span "Files" at bounding box center [327, 83] width 20 height 14
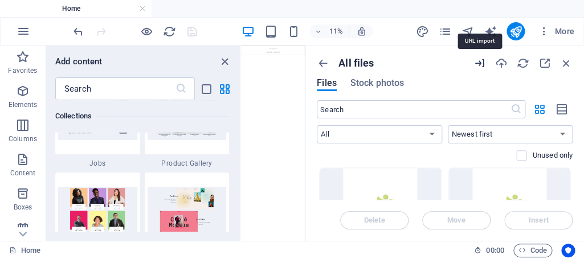
click at [480, 64] on icon "button" at bounding box center [480, 63] width 13 height 13
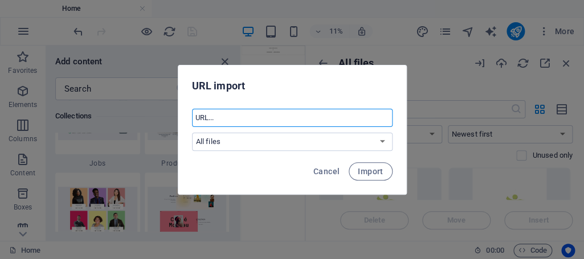
click at [234, 118] on input "text" at bounding box center [292, 118] width 201 height 18
type input "[URL][DOMAIN_NAME]"
click at [192, 133] on select "All files [DOMAIN_NAME]" at bounding box center [292, 142] width 201 height 18
select select "[DOMAIN_NAME]"
click option "[DOMAIN_NAME]" at bounding box center [0, 0] width 0 height 0
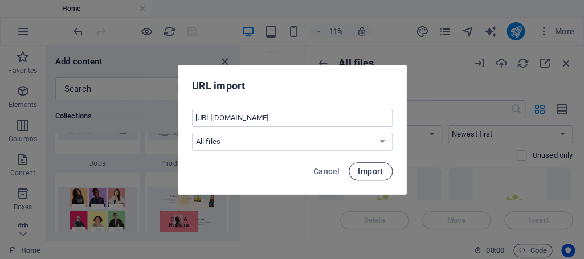
click at [379, 172] on span "Import" at bounding box center [370, 171] width 25 height 9
select select "all_files"
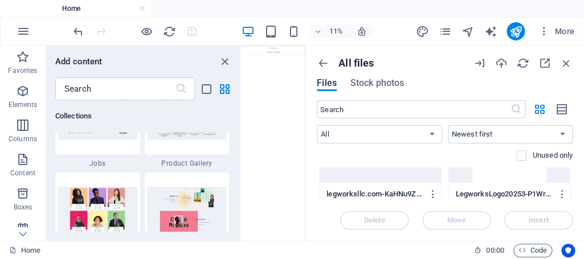
scroll to position [30, 0]
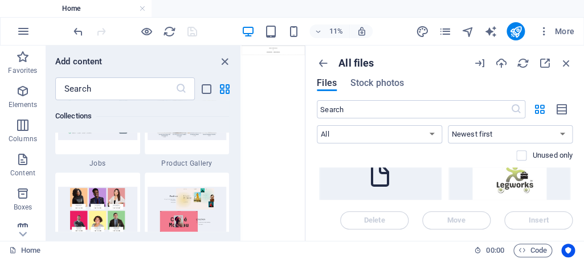
click at [384, 185] on icon at bounding box center [379, 175] width 27 height 27
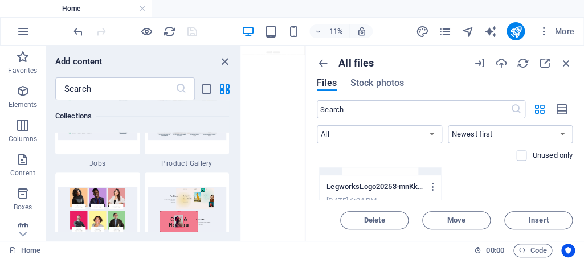
scroll to position [391, 0]
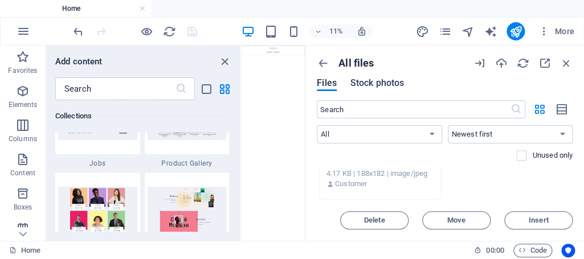
click at [382, 80] on span "Stock photos" at bounding box center [377, 83] width 54 height 14
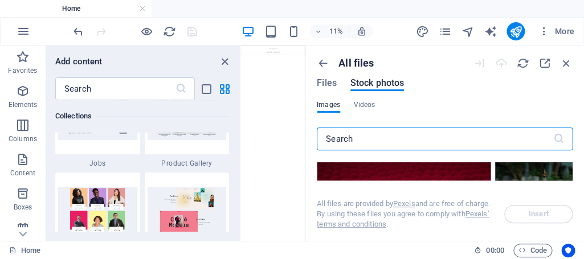
scroll to position [134, 0]
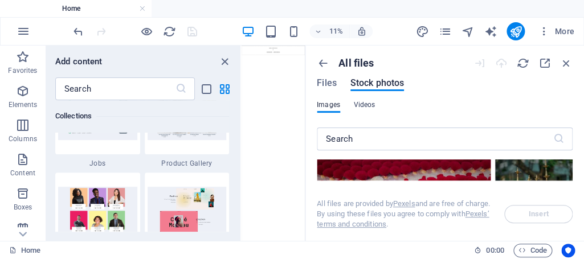
click at [368, 101] on span "Videos" at bounding box center [365, 105] width 22 height 14
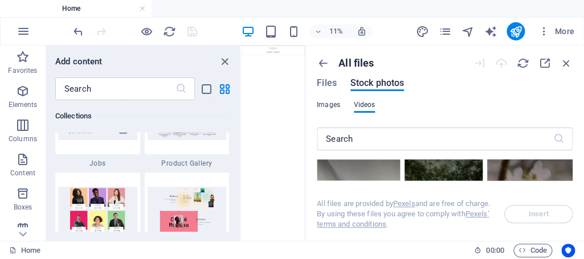
click at [326, 101] on span "Images" at bounding box center [328, 105] width 23 height 14
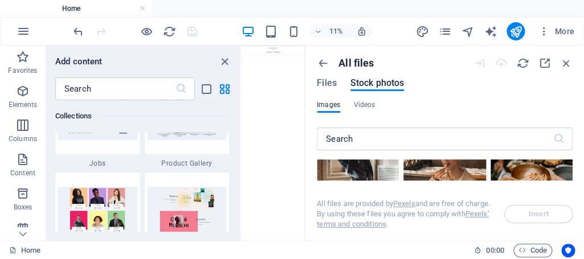
scroll to position [58, 0]
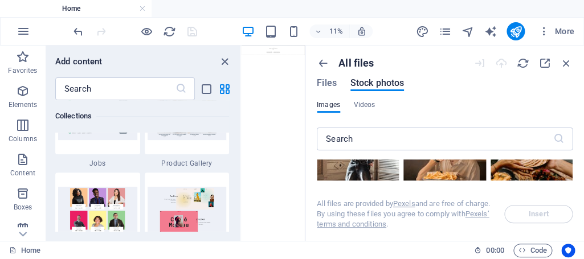
click at [314, 88] on div "All files Files Stock photos Images Videos ​ All files are provided by Pexels a…" at bounding box center [444, 143] width 279 height 195
click at [324, 80] on span "Files" at bounding box center [327, 83] width 20 height 14
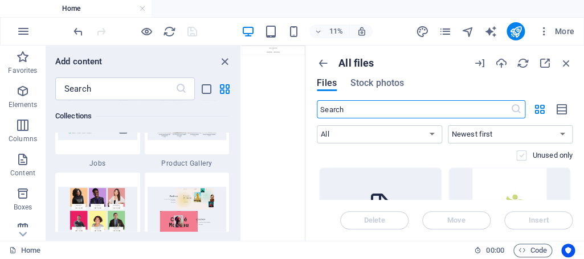
click at [523, 156] on label at bounding box center [521, 155] width 10 height 10
click at [0, 0] on input "checkbox" at bounding box center [0, 0] width 0 height 0
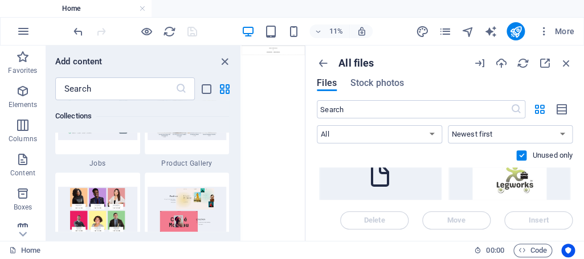
scroll to position [59, 0]
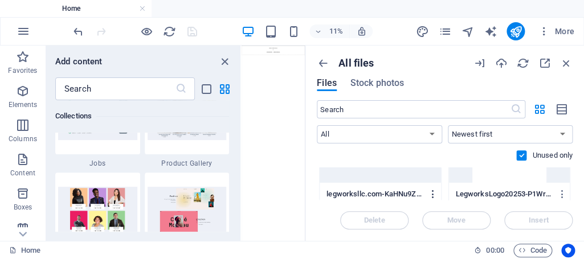
click at [431, 193] on icon "button" at bounding box center [433, 194] width 11 height 10
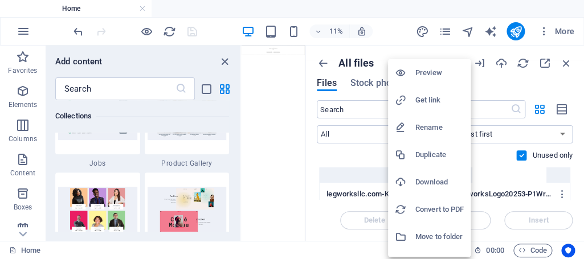
click at [431, 76] on h6 "Preview" at bounding box center [439, 73] width 48 height 14
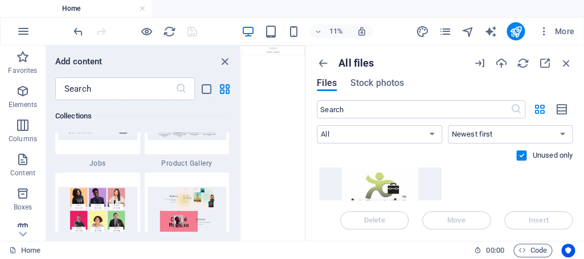
scroll to position [274, 0]
click at [466, 164] on div "​ All Images Documents Audio Video Vector Other Newest first Oldest first Name …" at bounding box center [445, 133] width 256 height 67
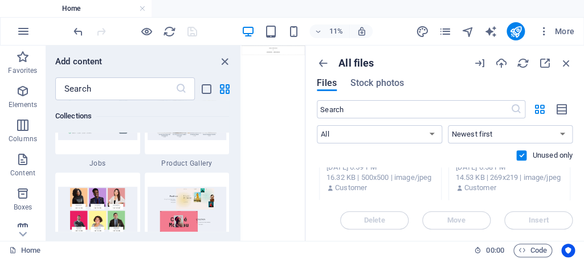
scroll to position [215, 0]
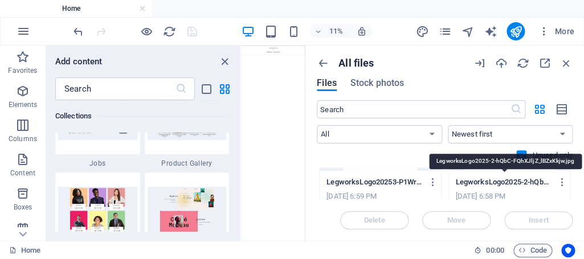
click at [513, 182] on p "LegworksLogo2025-2-hQbC-FQhXJljZ_lBZxKkjw.jpg" at bounding box center [504, 182] width 97 height 10
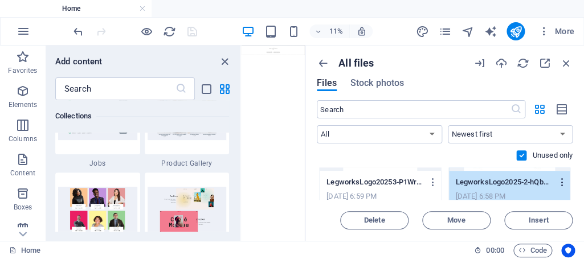
click at [565, 179] on icon "button" at bounding box center [562, 182] width 11 height 10
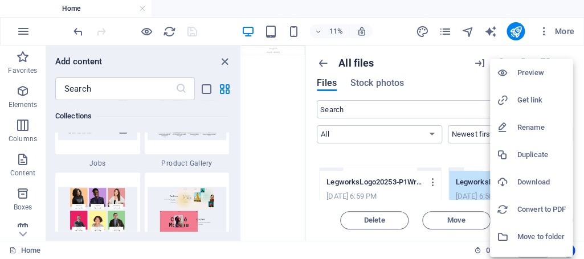
click at [540, 73] on h6 "Preview" at bounding box center [541, 73] width 48 height 14
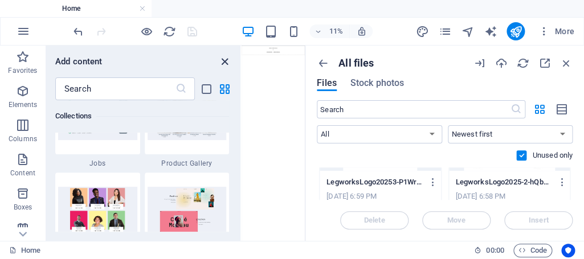
click at [223, 59] on icon "close panel" at bounding box center [224, 61] width 13 height 13
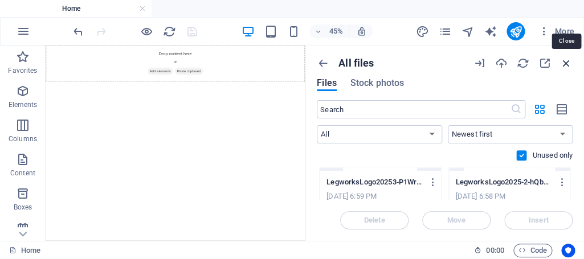
click at [569, 61] on icon "button" at bounding box center [566, 63] width 13 height 13
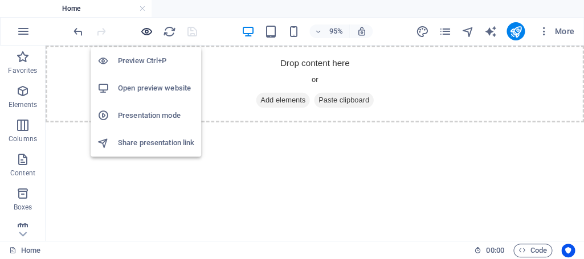
click at [147, 31] on icon "button" at bounding box center [146, 31] width 13 height 13
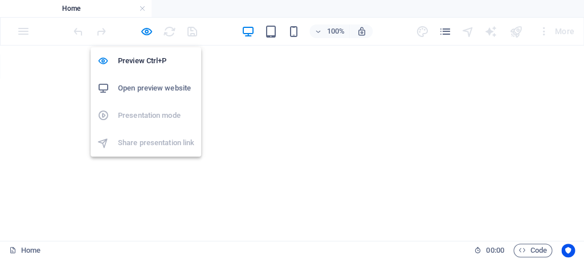
click at [141, 90] on h6 "Open preview website" at bounding box center [156, 88] width 76 height 14
click at [143, 28] on icon "button" at bounding box center [146, 31] width 13 height 13
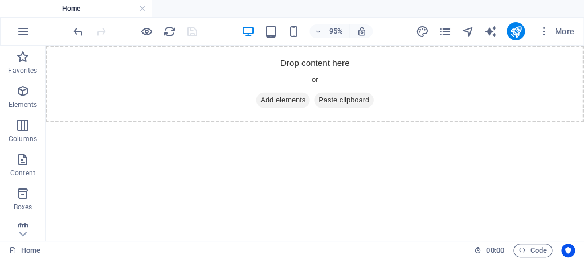
click at [131, 127] on html "Skip to main content Drop content here or Add elements Paste clipboard" at bounding box center [329, 86] width 567 height 81
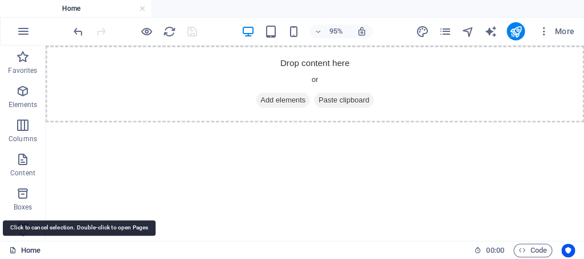
click at [27, 252] on link "Home" at bounding box center [24, 251] width 31 height 14
click at [28, 248] on link "Home" at bounding box center [24, 251] width 31 height 14
click at [28, 247] on link "Home" at bounding box center [24, 251] width 31 height 14
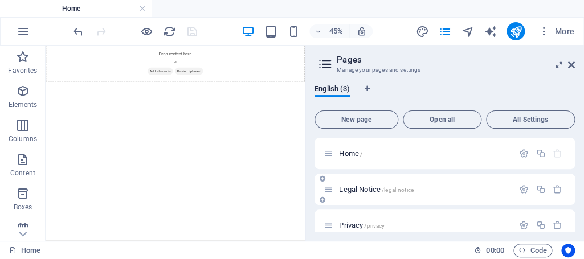
scroll to position [14, 0]
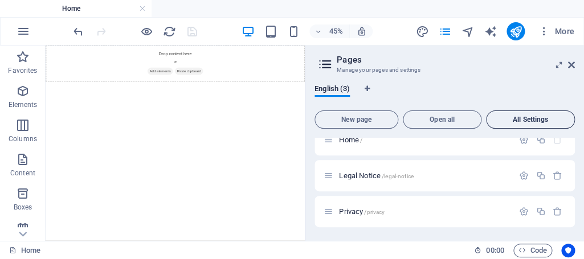
click at [526, 117] on span "All Settings" at bounding box center [530, 119] width 79 height 7
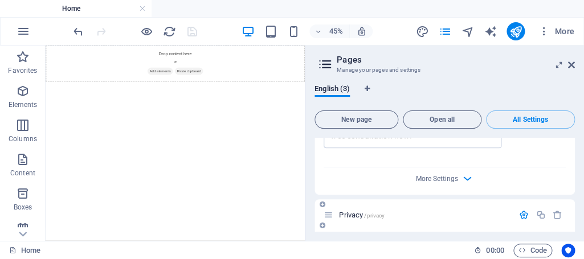
scroll to position [893, 0]
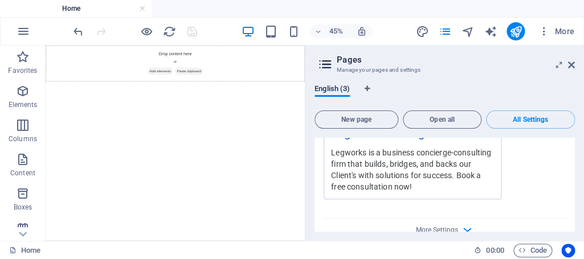
click at [335, 173] on div "Legworks is a business concierge-consulting firm that builds, bridges, and back…" at bounding box center [412, 169] width 163 height 46
click at [335, 175] on div "Legworks is a business concierge-consulting firm that builds, bridges, and back…" at bounding box center [412, 169] width 163 height 46
click at [331, 172] on div "Legworks is a business concierge-consulting firm that builds, bridges, and back…" at bounding box center [412, 169] width 163 height 46
click at [425, 178] on div "Legworks is a business concierge-consulting firm that builds, bridges, and back…" at bounding box center [412, 169] width 163 height 46
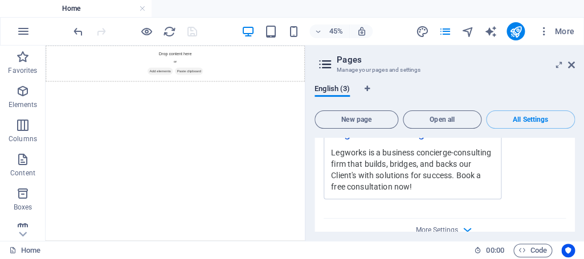
click at [335, 154] on div "Legworks is a business concierge-consulting firm that builds, bridges, and back…" at bounding box center [412, 169] width 163 height 46
click at [333, 164] on div "Legworks is a business concierge-consulting firm that builds, bridges, and back…" at bounding box center [412, 169] width 163 height 46
click at [570, 30] on span "More" at bounding box center [557, 31] width 36 height 11
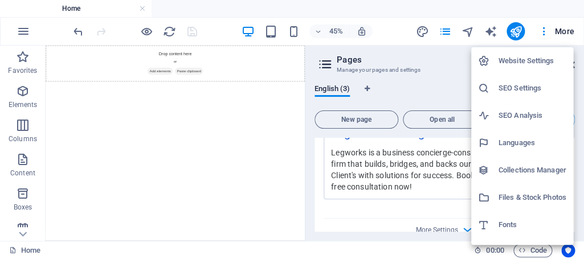
click at [520, 58] on h6 "Website Settings" at bounding box center [533, 61] width 68 height 14
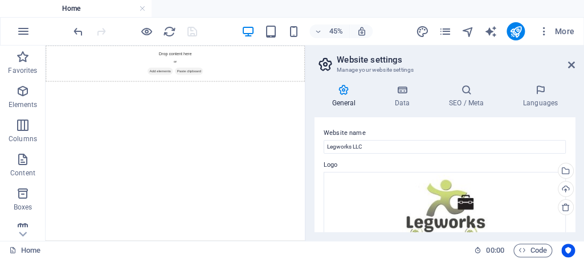
scroll to position [205, 0]
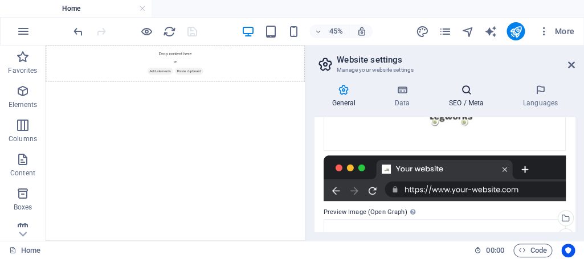
click at [463, 97] on h4 "SEO / Meta" at bounding box center [468, 96] width 74 height 24
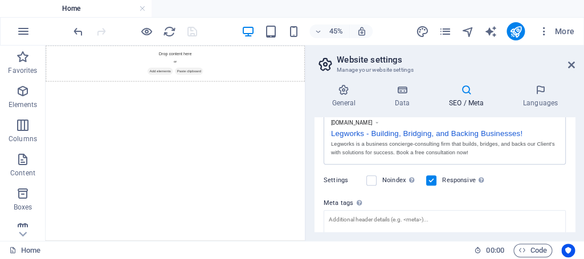
click at [538, 143] on div "Legworks is a business concierge-consulting firm that builds, bridges, and back…" at bounding box center [444, 148] width 227 height 17
click at [540, 143] on div "Legworks is a business concierge-consulting firm that builds, bridges, and back…" at bounding box center [444, 148] width 227 height 17
click at [466, 144] on div "Legworks is a business concierge-consulting firm that builds, bridges, and back…" at bounding box center [444, 148] width 227 height 17
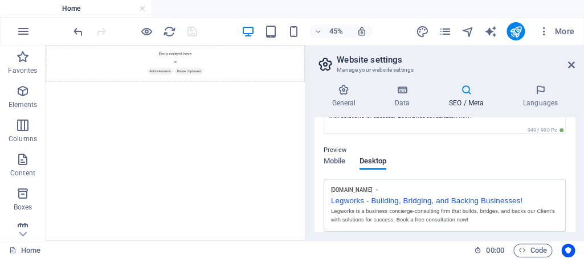
scroll to position [189, 0]
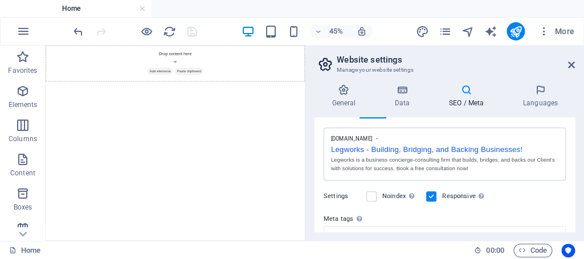
click at [447, 161] on div "Legworks is a business concierge-consulting firm that builds, bridges, and back…" at bounding box center [444, 164] width 227 height 17
drag, startPoint x: 439, startPoint y: 163, endPoint x: 423, endPoint y: 162, distance: 15.4
click at [437, 163] on div "Legworks is a business concierge-consulting firm that builds, bridges, and back…" at bounding box center [444, 164] width 227 height 17
click at [355, 153] on div "Legworks - Building, Bridging, and Backing Businesses!" at bounding box center [444, 148] width 227 height 12
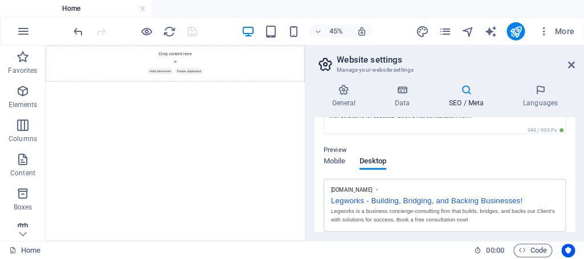
click at [380, 191] on icon at bounding box center [376, 190] width 5 height 7
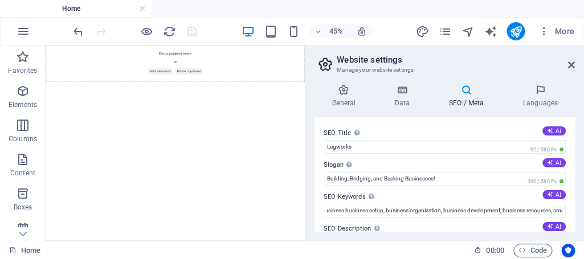
scroll to position [51, 0]
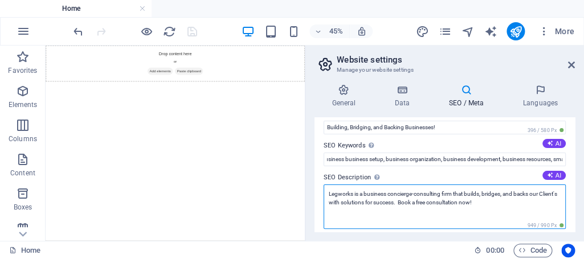
click at [470, 193] on textarea "Legworks is a business concierge-consulting firm that builds, bridges, and back…" at bounding box center [445, 207] width 242 height 44
click at [545, 192] on textarea "Legworks is a business concierge-consulting firm that builds, bridges, and back…" at bounding box center [445, 207] width 242 height 44
type textarea "Legworks is a business concierge-consulting firm that builds, bridges, and back…"
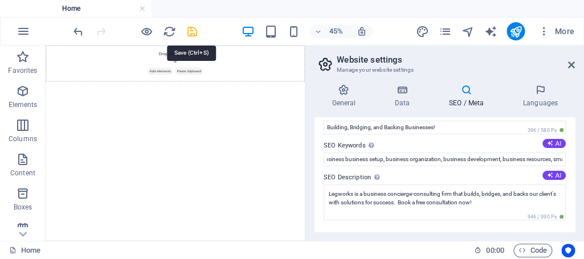
click at [194, 32] on icon "save" at bounding box center [192, 31] width 13 height 13
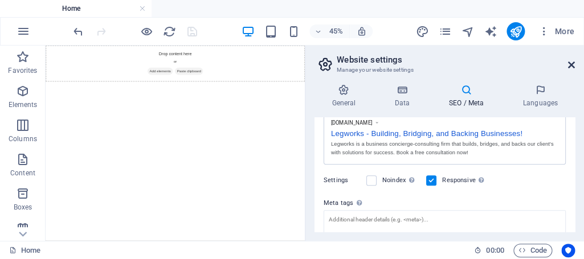
click at [574, 65] on icon at bounding box center [571, 64] width 7 height 9
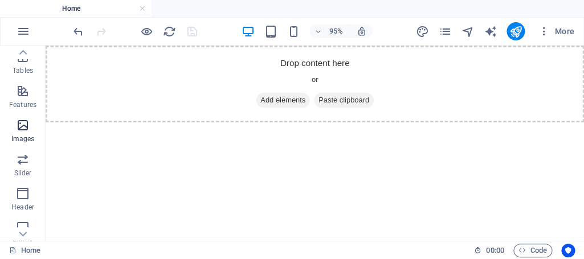
scroll to position [317, 0]
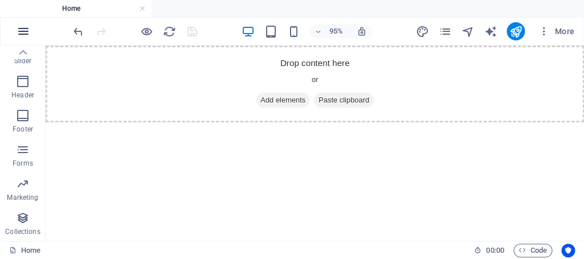
click at [24, 31] on icon "button" at bounding box center [24, 32] width 14 height 14
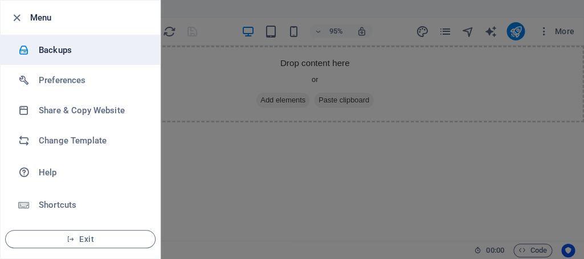
click at [66, 53] on h6 "Backups" at bounding box center [91, 50] width 105 height 14
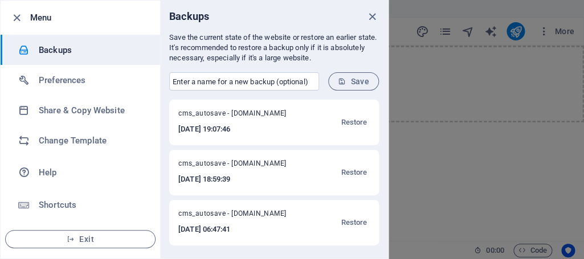
click at [415, 77] on div at bounding box center [292, 129] width 584 height 259
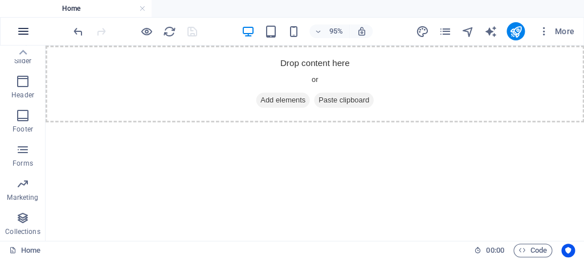
click at [33, 29] on button "button" at bounding box center [23, 31] width 27 height 27
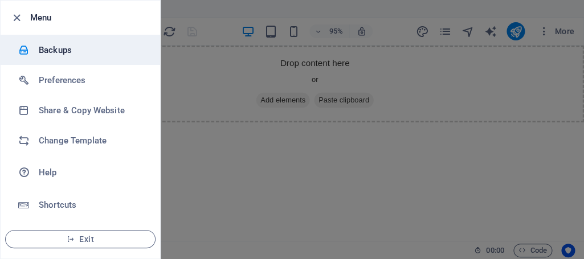
click at [61, 56] on h6 "Backups" at bounding box center [91, 50] width 105 height 14
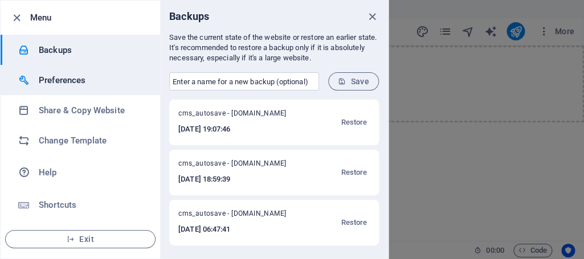
click at [65, 79] on h6 "Preferences" at bounding box center [91, 81] width 105 height 14
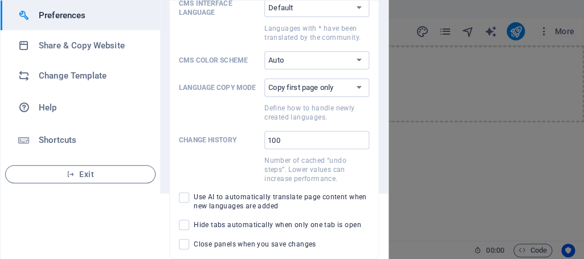
scroll to position [0, 0]
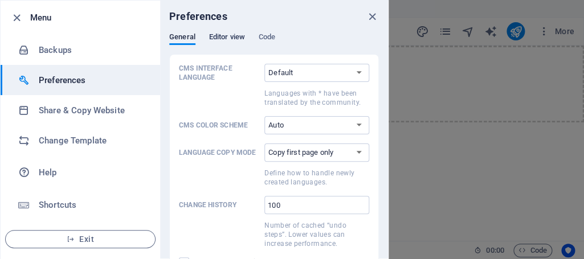
click at [211, 35] on span "Editor view" at bounding box center [227, 38] width 36 height 16
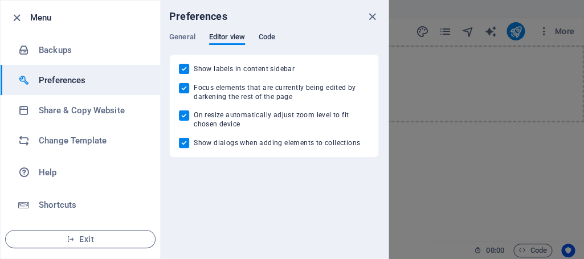
click at [268, 35] on span "Code" at bounding box center [267, 38] width 17 height 16
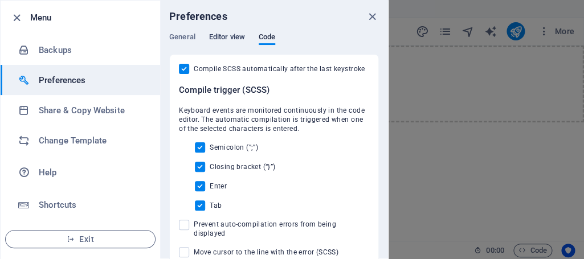
click at [231, 40] on span "Editor view" at bounding box center [227, 38] width 36 height 16
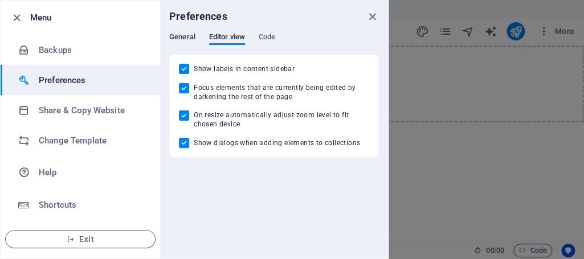
click at [176, 34] on span "General" at bounding box center [182, 38] width 26 height 16
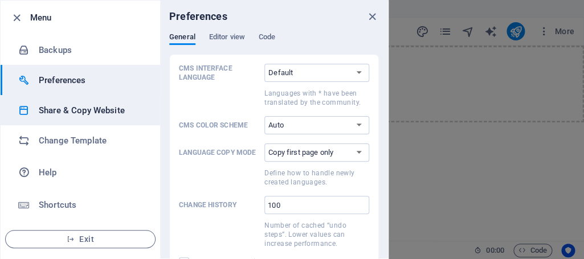
click at [48, 107] on h6 "Share & Copy Website" at bounding box center [91, 111] width 105 height 14
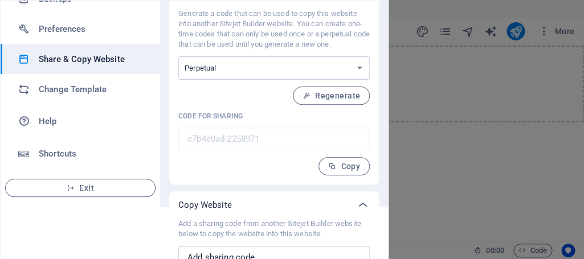
scroll to position [95, 0]
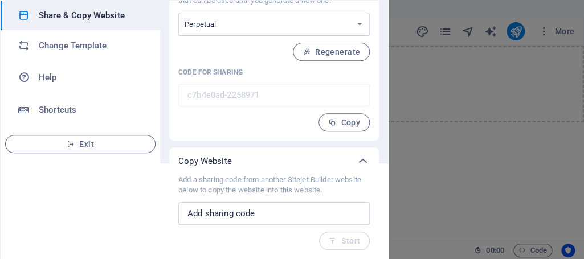
drag, startPoint x: 206, startPoint y: 180, endPoint x: 215, endPoint y: 183, distance: 9.6
click at [155, 210] on div "Menu Backups Preferences Share & Copy Website Change Template Help Shortcuts Ex…" at bounding box center [194, 129] width 389 height 259
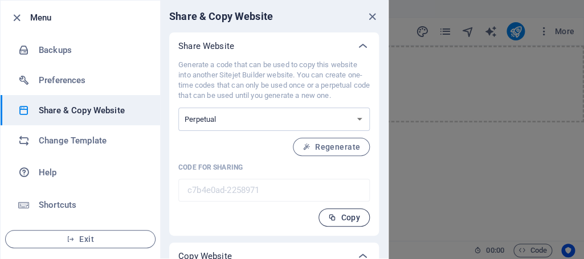
click at [337, 221] on span "Copy" at bounding box center [344, 217] width 32 height 9
click at [83, 241] on span "Exit" at bounding box center [80, 239] width 131 height 9
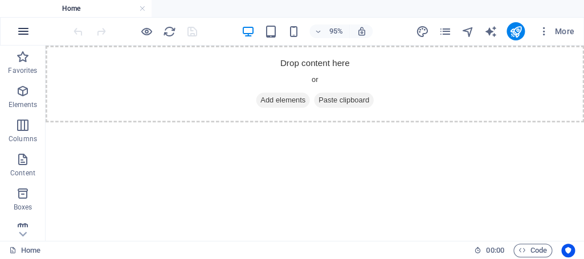
click at [27, 27] on icon "button" at bounding box center [24, 32] width 14 height 14
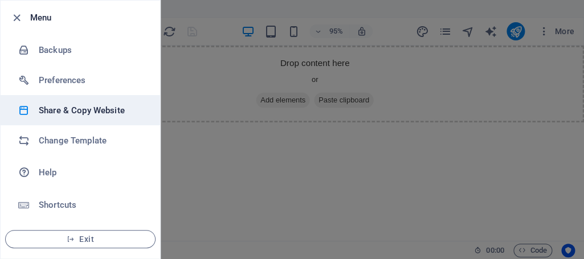
click at [80, 115] on h6 "Share & Copy Website" at bounding box center [91, 111] width 105 height 14
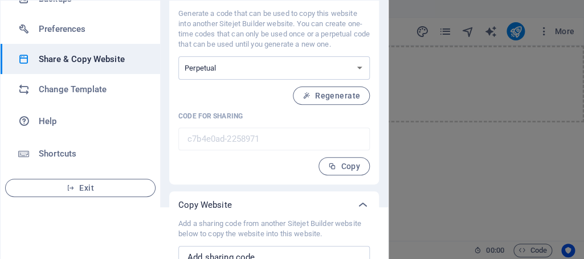
scroll to position [95, 0]
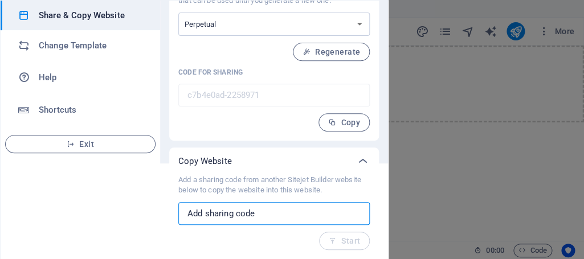
click at [250, 215] on input "text" at bounding box center [273, 213] width 191 height 23
paste input "c7b4e0ad-2258971"
type input "c"
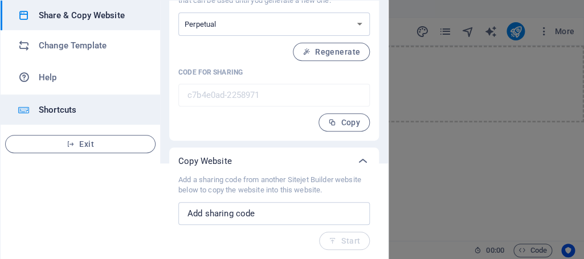
click at [56, 110] on h6 "Shortcuts" at bounding box center [91, 110] width 105 height 14
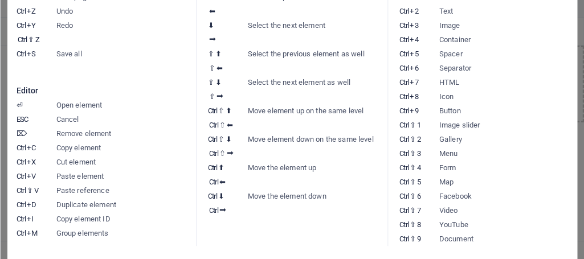
scroll to position [0, 0]
